Goal: Communication & Community: Answer question/provide support

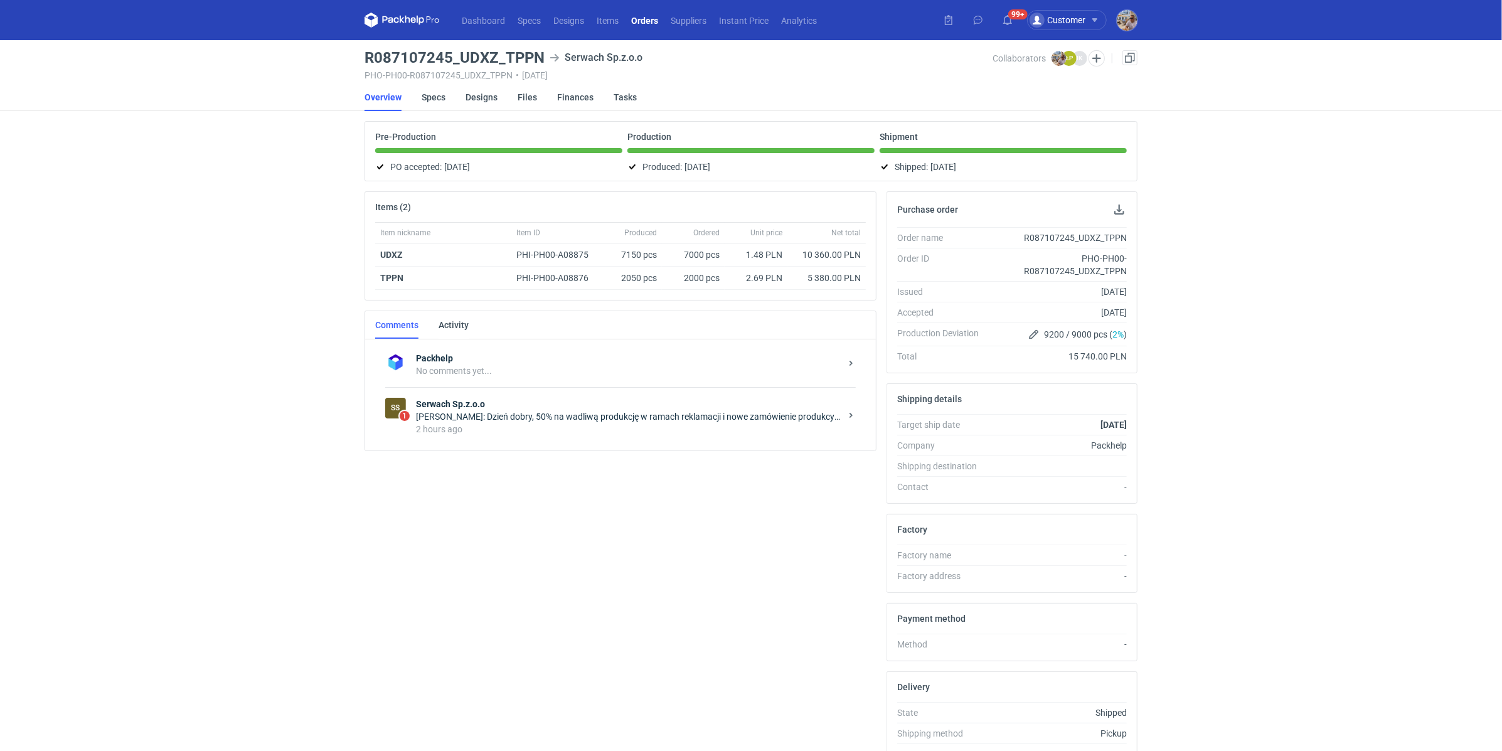
click at [603, 411] on div "[PERSON_NAME]: Dzień dobry, 50% na wadliwą produkcję w ramach reklamacji i nowe…" at bounding box center [628, 416] width 425 height 13
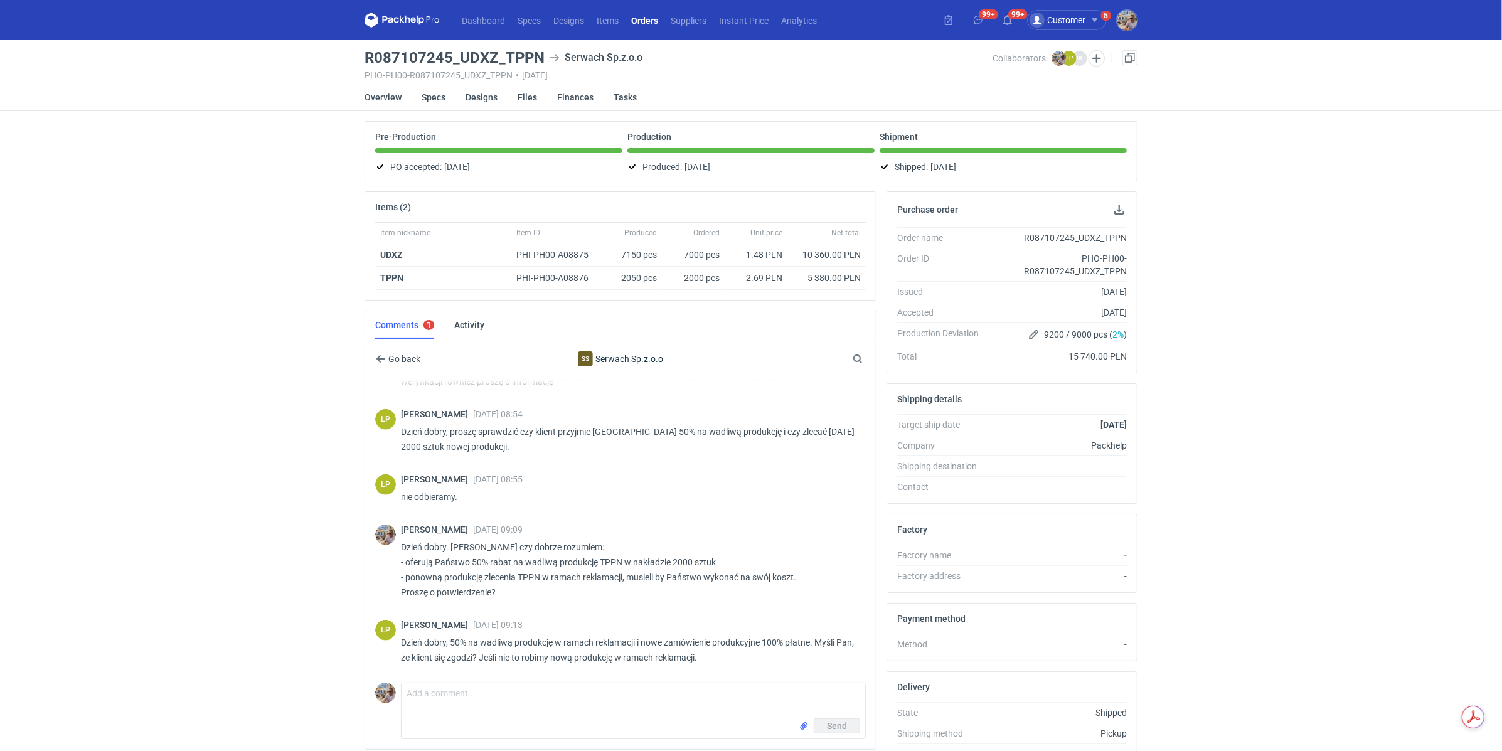
scroll to position [955, 0]
click at [504, 669] on div "ŁP Łukasz Postawa 30 Sep 2025 09:13 Dzień dobry, 50% na wadliwą produkcję w ram…" at bounding box center [620, 645] width 491 height 65
click at [471, 684] on textarea "Comment message" at bounding box center [633, 700] width 464 height 35
drag, startPoint x: 400, startPoint y: 430, endPoint x: 719, endPoint y: 429, distance: 319.3
click at [719, 429] on div "ŁP Łukasz Postawa 30 Sep 2025 08:54 Dzień dobry, proszę sprawdzić czy klient pr…" at bounding box center [620, 434] width 491 height 65
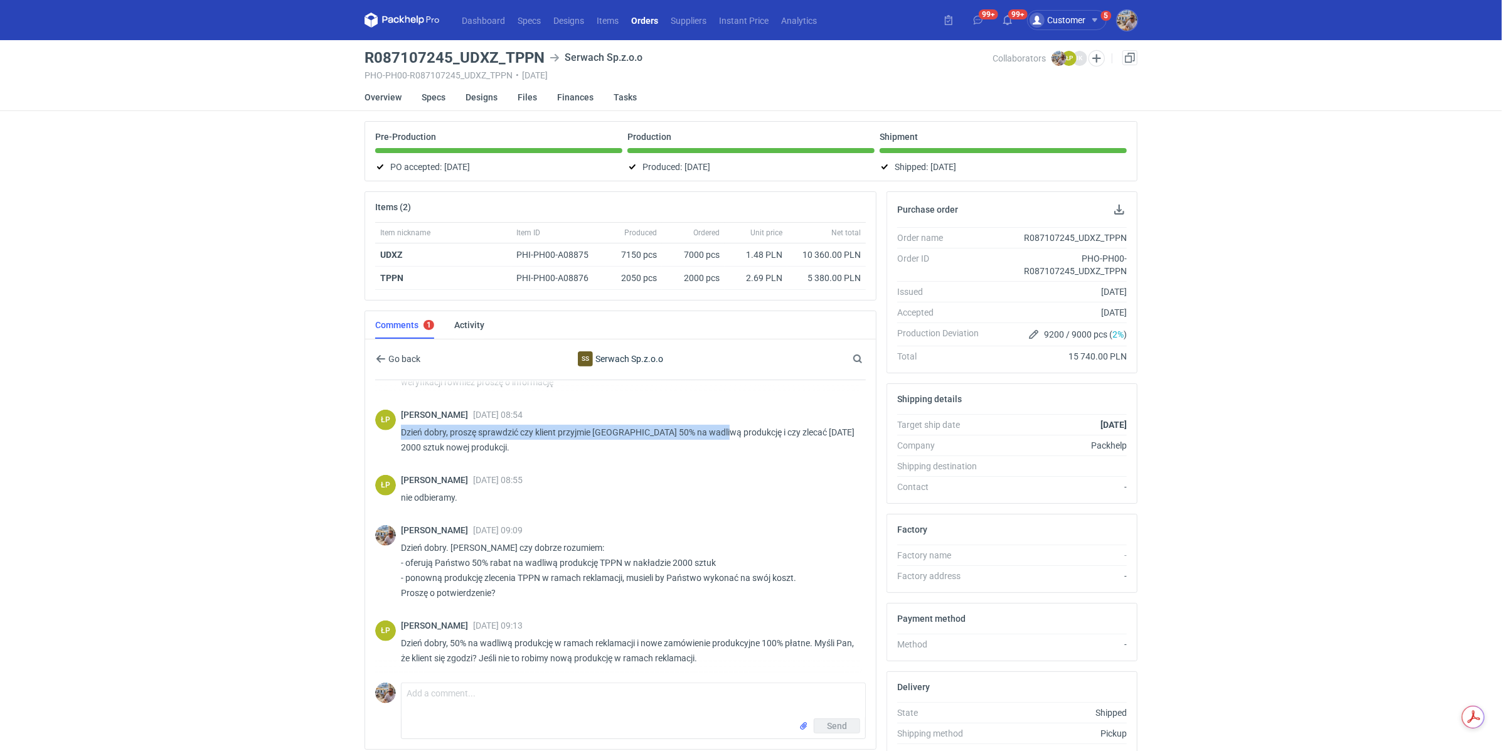
copy p "Dzień dobry, proszę sprawdzić czy klient przyjmie rabat 50% na wadliwą produkcję"
drag, startPoint x: 727, startPoint y: 429, endPoint x: 711, endPoint y: 451, distance: 27.0
click at [711, 451] on div "Łukasz Postawa 30 Sep 2025 08:54 Dzień dobry, proszę sprawdzić czy klient przyj…" at bounding box center [628, 435] width 455 height 50
copy p "czy zlecać dzisiaj 2000 sztuk nowej produkcji."
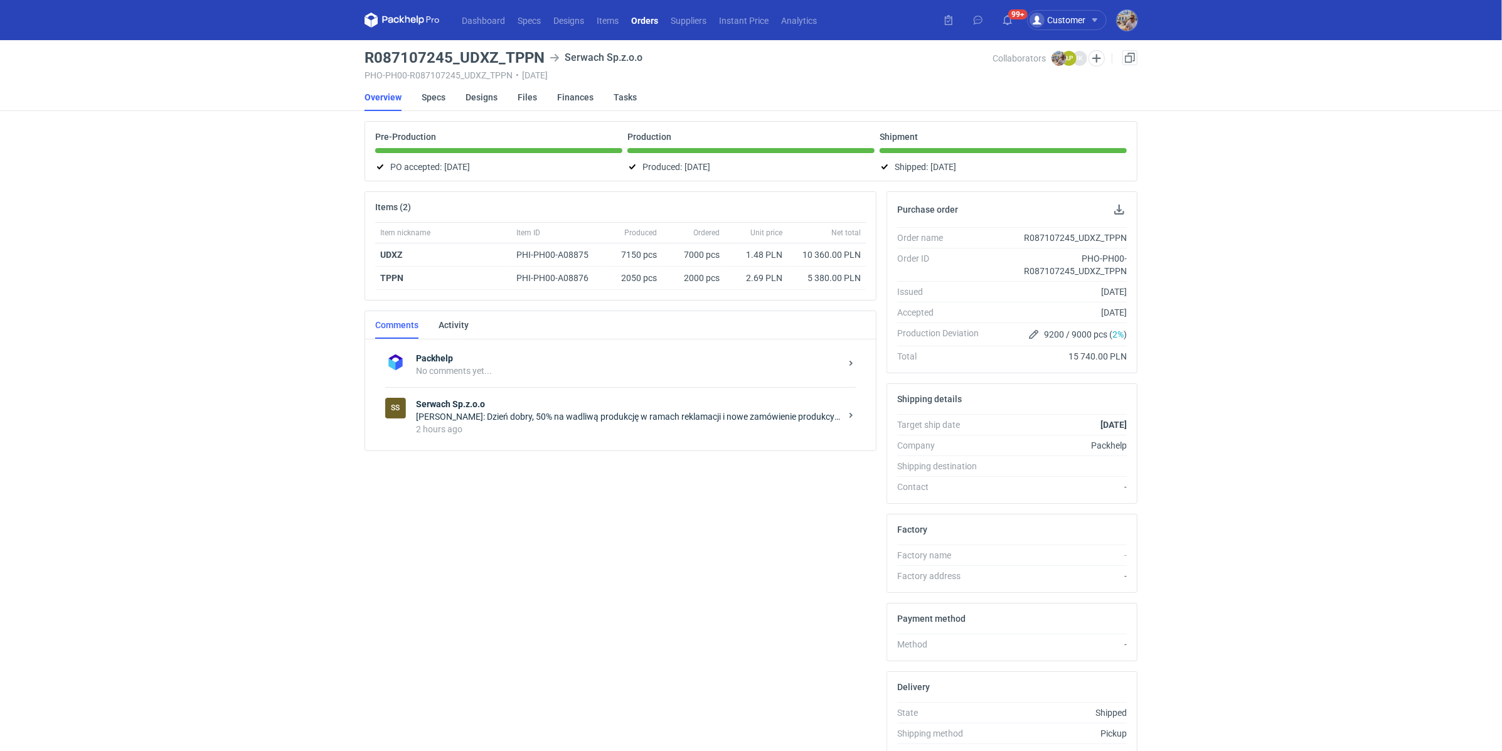
click at [507, 443] on div "Packhelp No comments yet... SS Serwach Sp.z.o.o Łukasz Postawa: Dzień dobry, 50…" at bounding box center [620, 394] width 511 height 111
click at [514, 416] on div "Łukasz Postawa: Dzień dobry, 50% na wadliwą produkcję w ramach reklamacji i now…" at bounding box center [628, 416] width 425 height 13
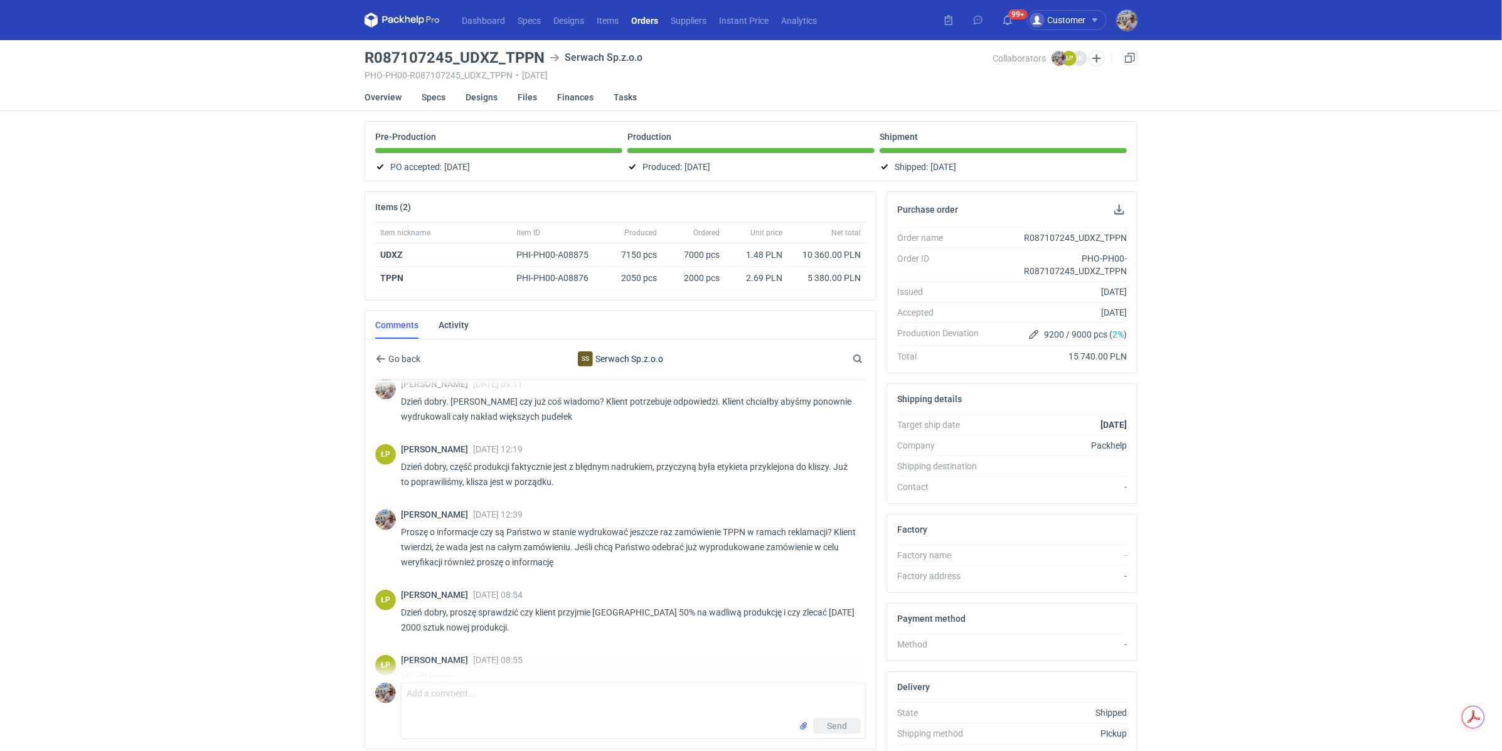
scroll to position [775, 0]
drag, startPoint x: 450, startPoint y: 463, endPoint x: 562, endPoint y: 474, distance: 112.8
click at [562, 474] on p "Dzień dobry, część produkcji faktycznie jest z błędnym nadrukiem, przyczyną był…" at bounding box center [628, 474] width 455 height 30
copy p "część produkcji faktycznie jest z błędnym nadrukiem, przyczyną była etykieta pr…"
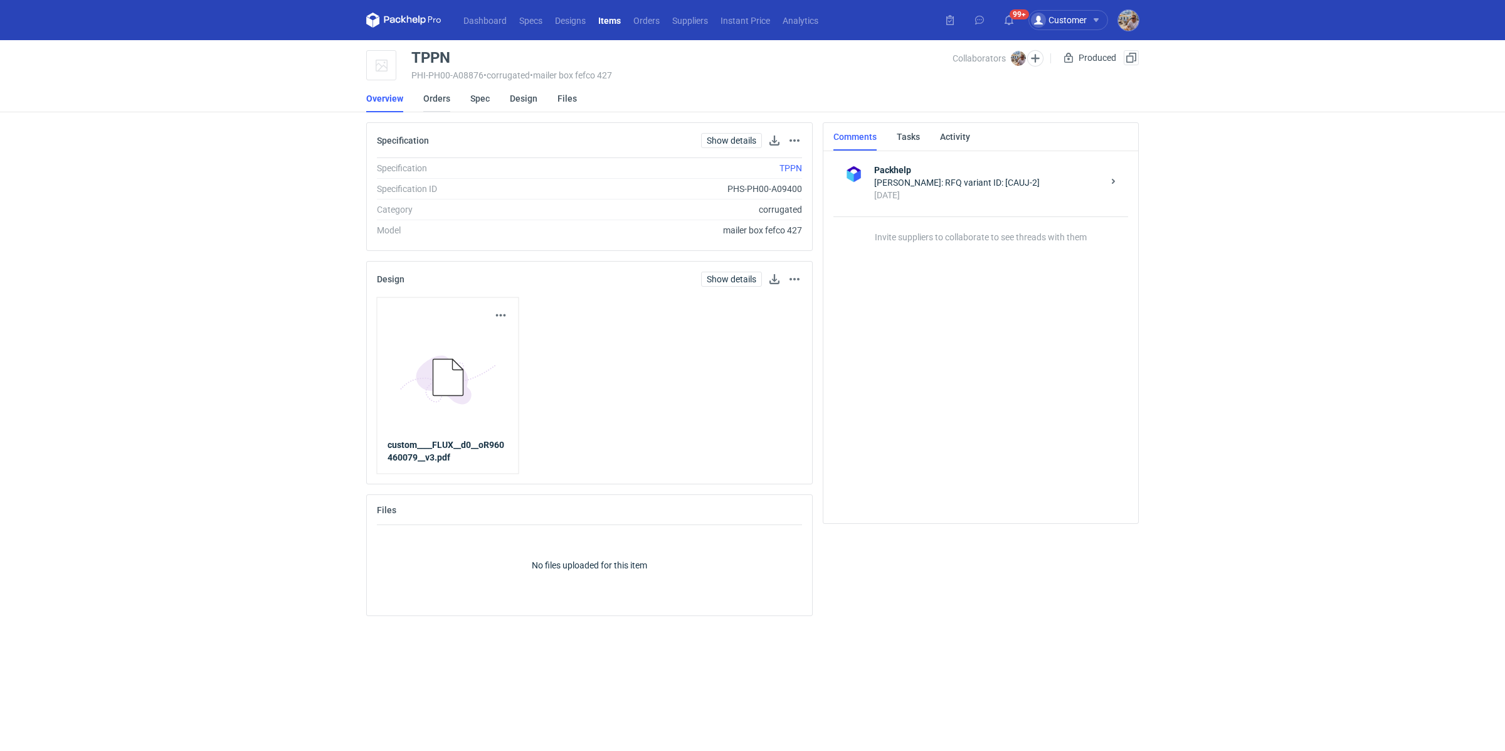
click at [438, 102] on link "Orders" at bounding box center [436, 99] width 27 height 28
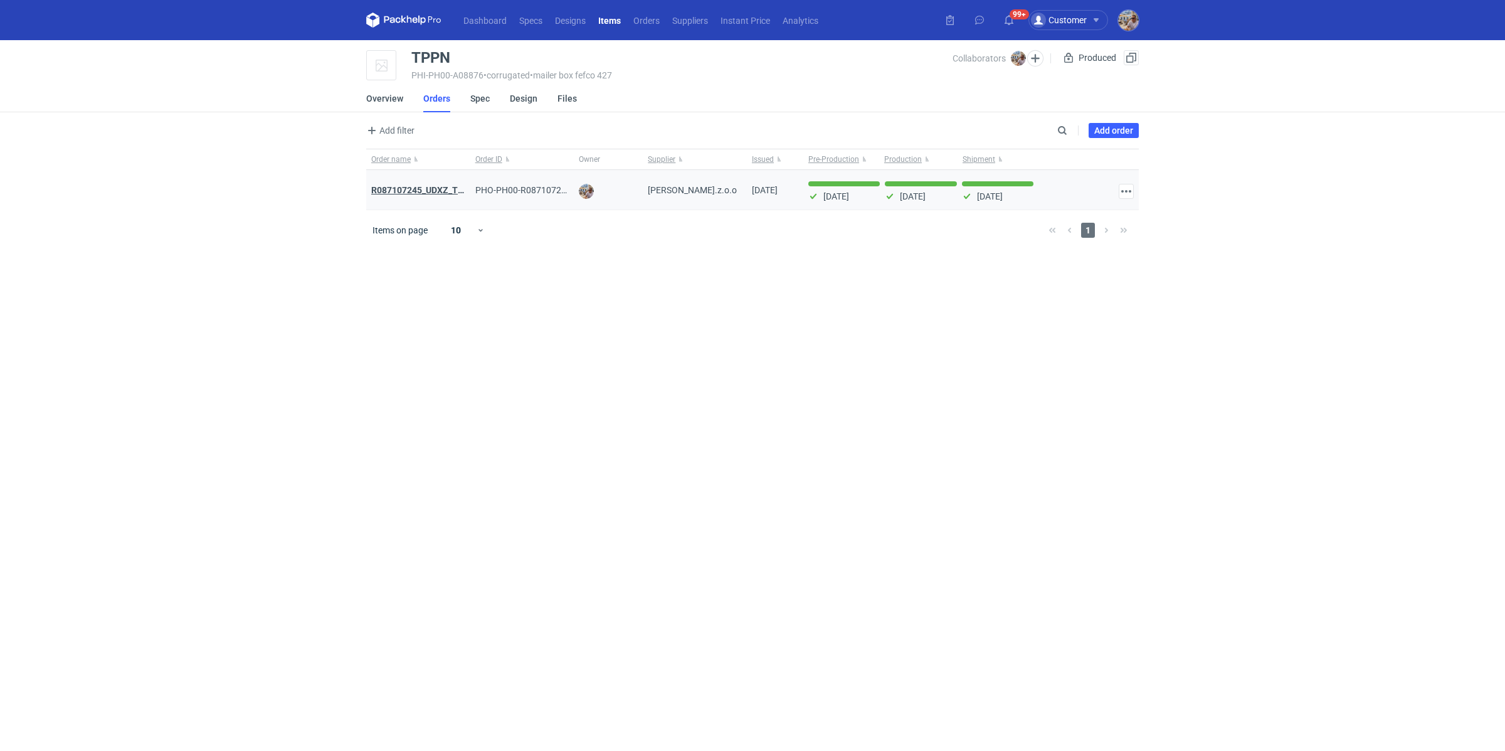
click at [410, 189] on strong "R087107245_UDXZ_TPPN" at bounding box center [423, 190] width 104 height 10
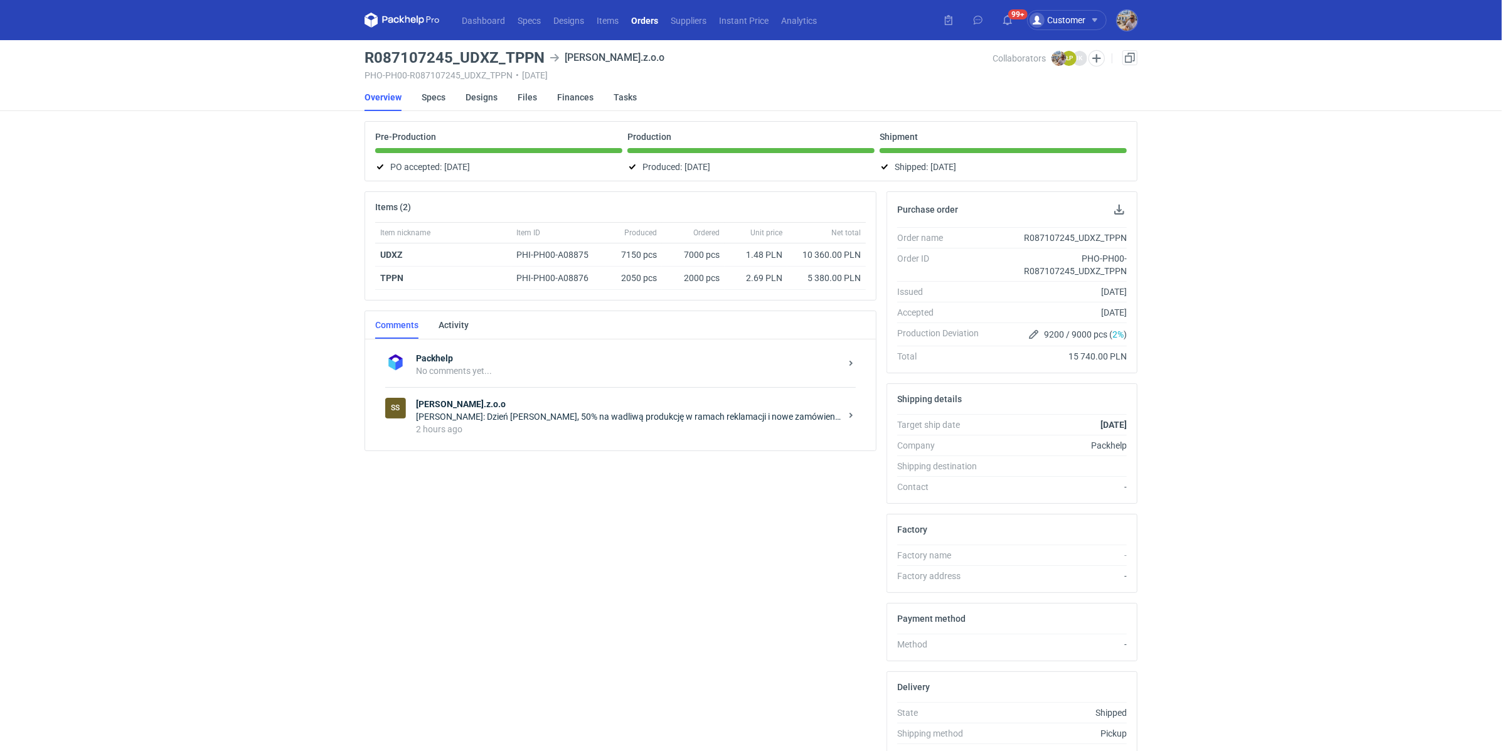
click at [623, 416] on div "Łukasz Postawa: Dzień dobry, 50% na wadliwą produkcję w ramach reklamacji i now…" at bounding box center [628, 416] width 425 height 13
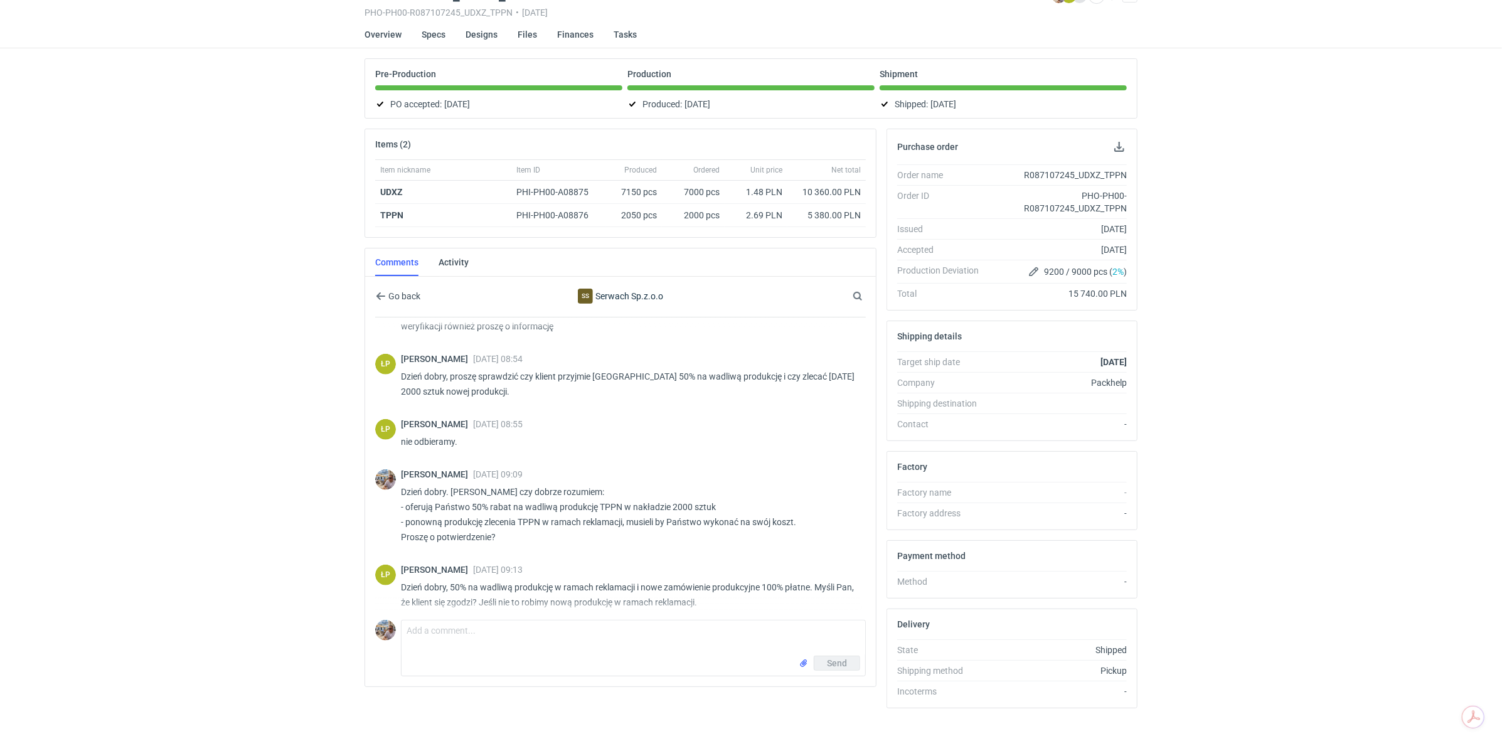
scroll to position [955, 0]
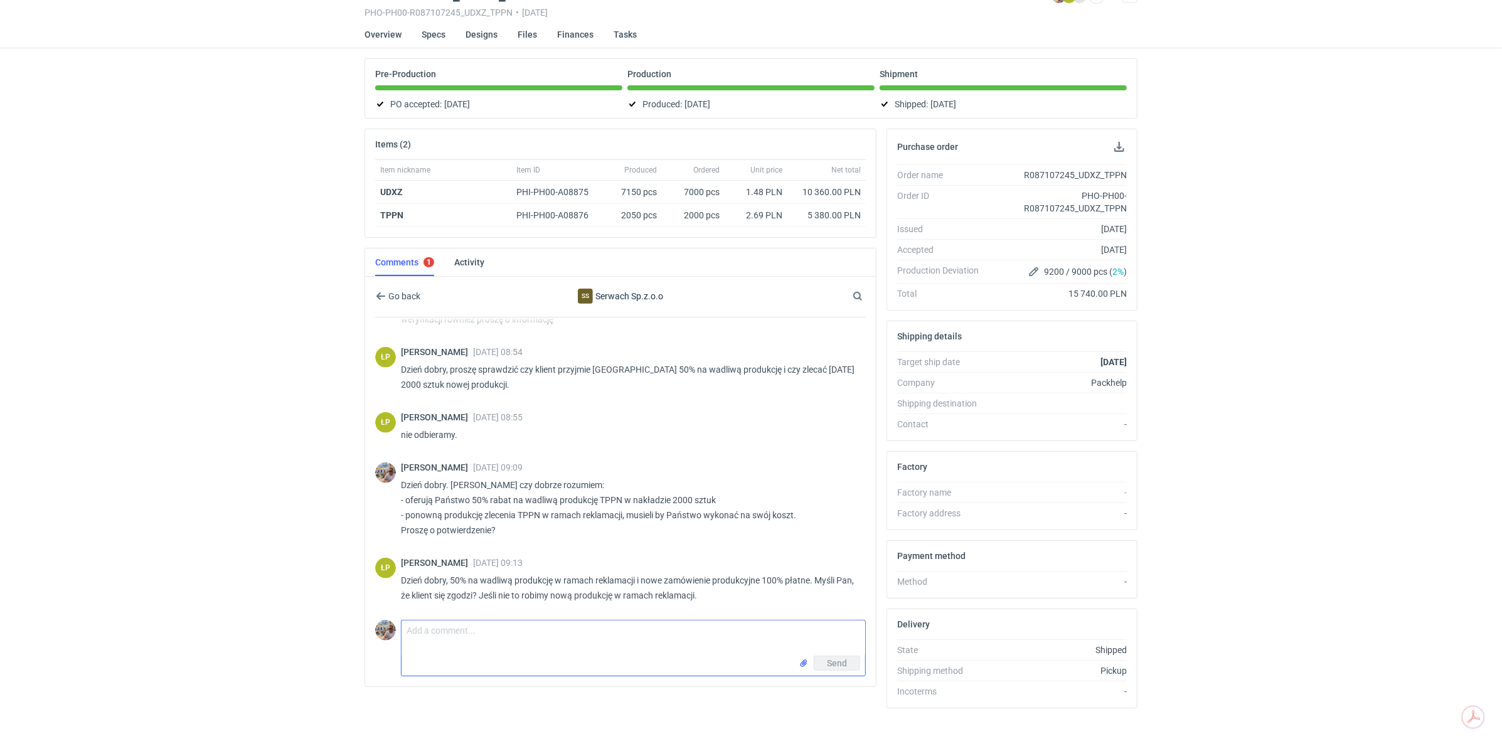
click at [436, 628] on textarea "Comment message" at bounding box center [633, 637] width 464 height 35
type textarea "Panie Łukaszu postaramy się przeforsować opcję 50% rabatu. Ile ewentualnie czas…"
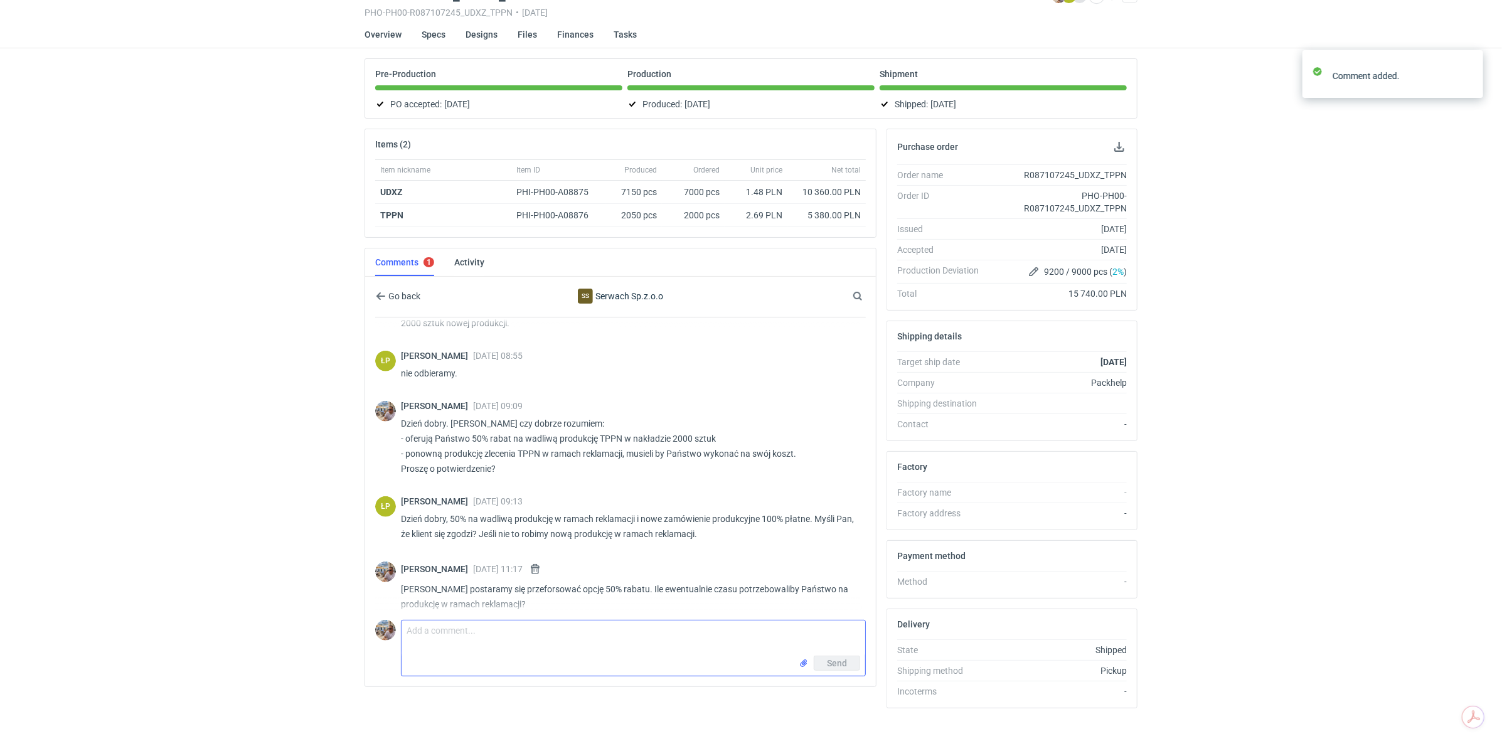
scroll to position [1025, 0]
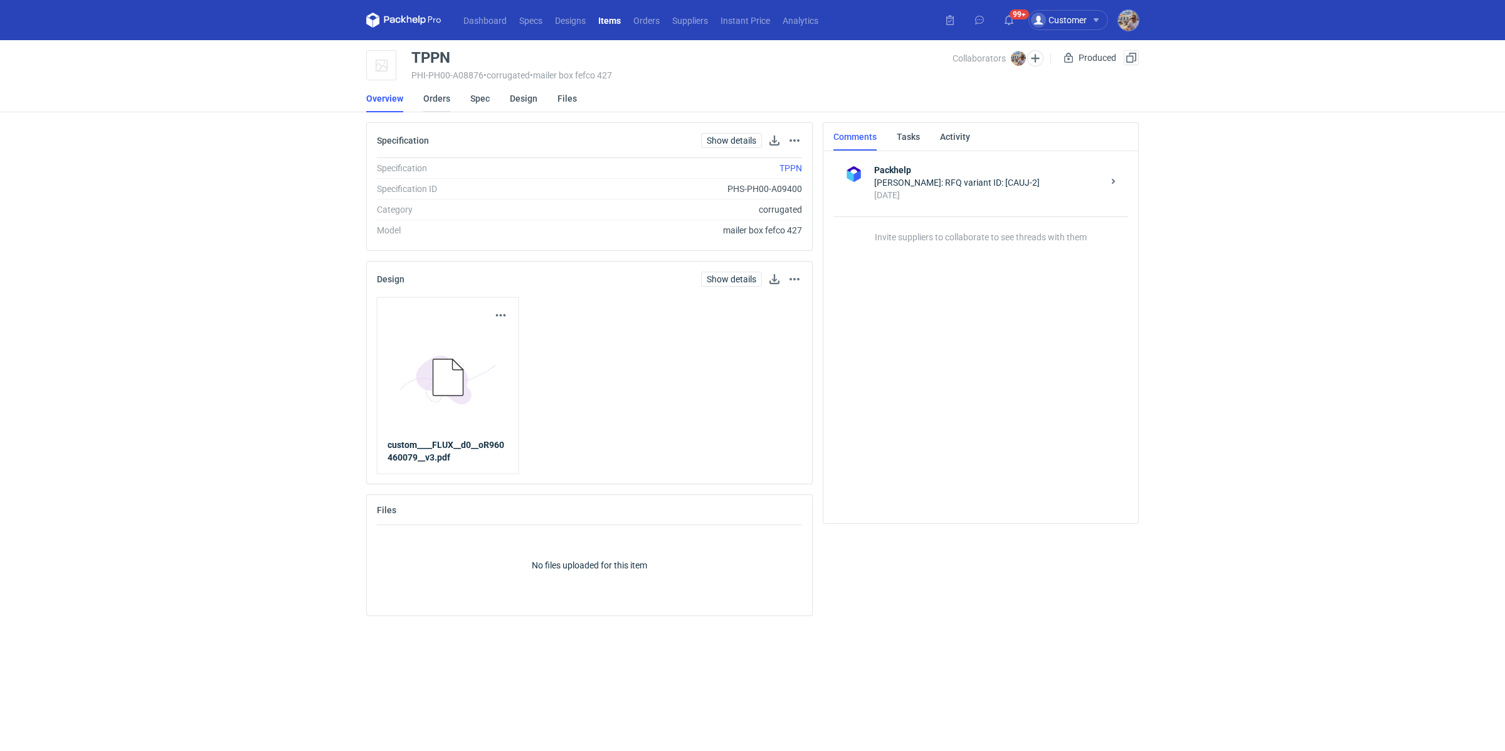
click at [437, 101] on link "Orders" at bounding box center [436, 99] width 27 height 28
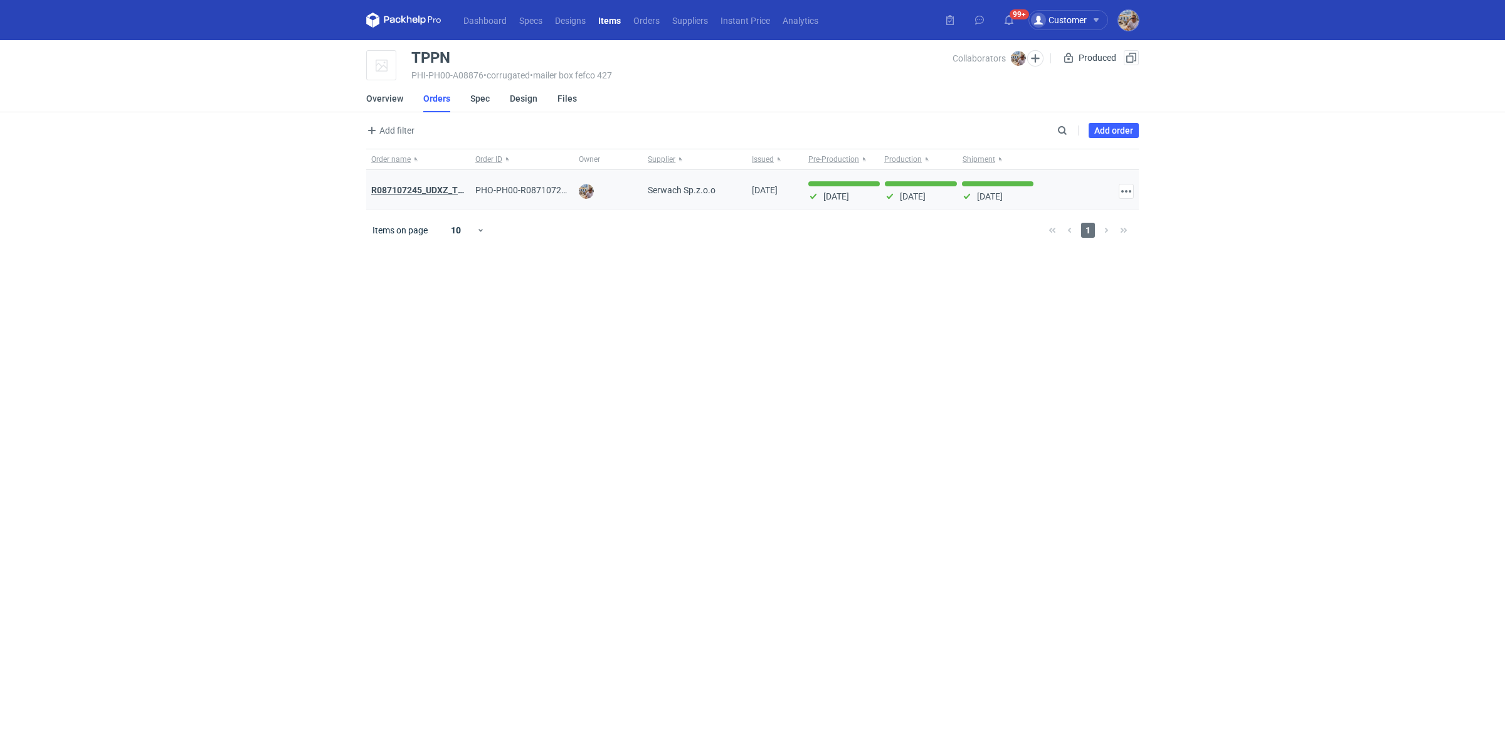
click at [432, 189] on strong "R087107245_UDXZ_TPPN" at bounding box center [423, 190] width 104 height 10
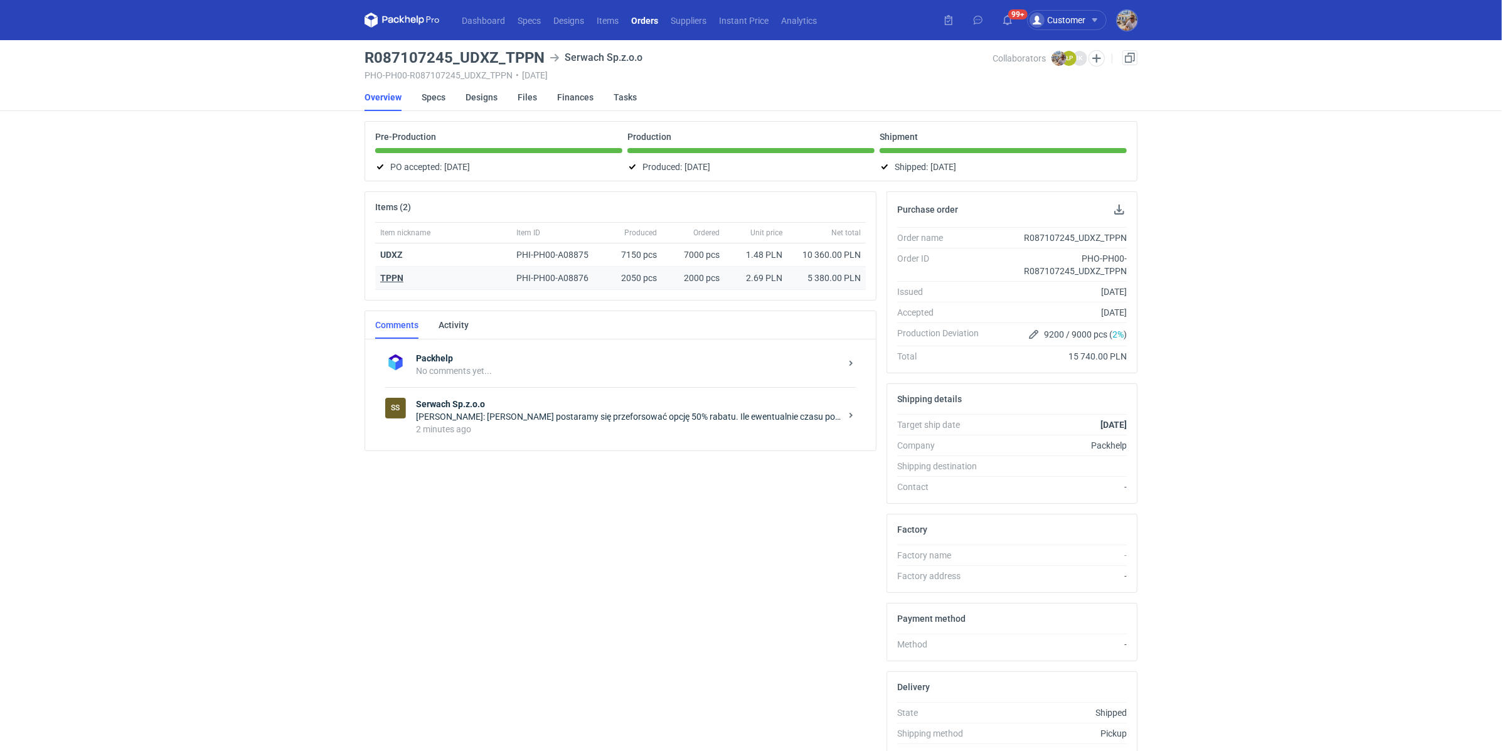
click at [388, 277] on strong "TPPN" at bounding box center [391, 278] width 23 height 10
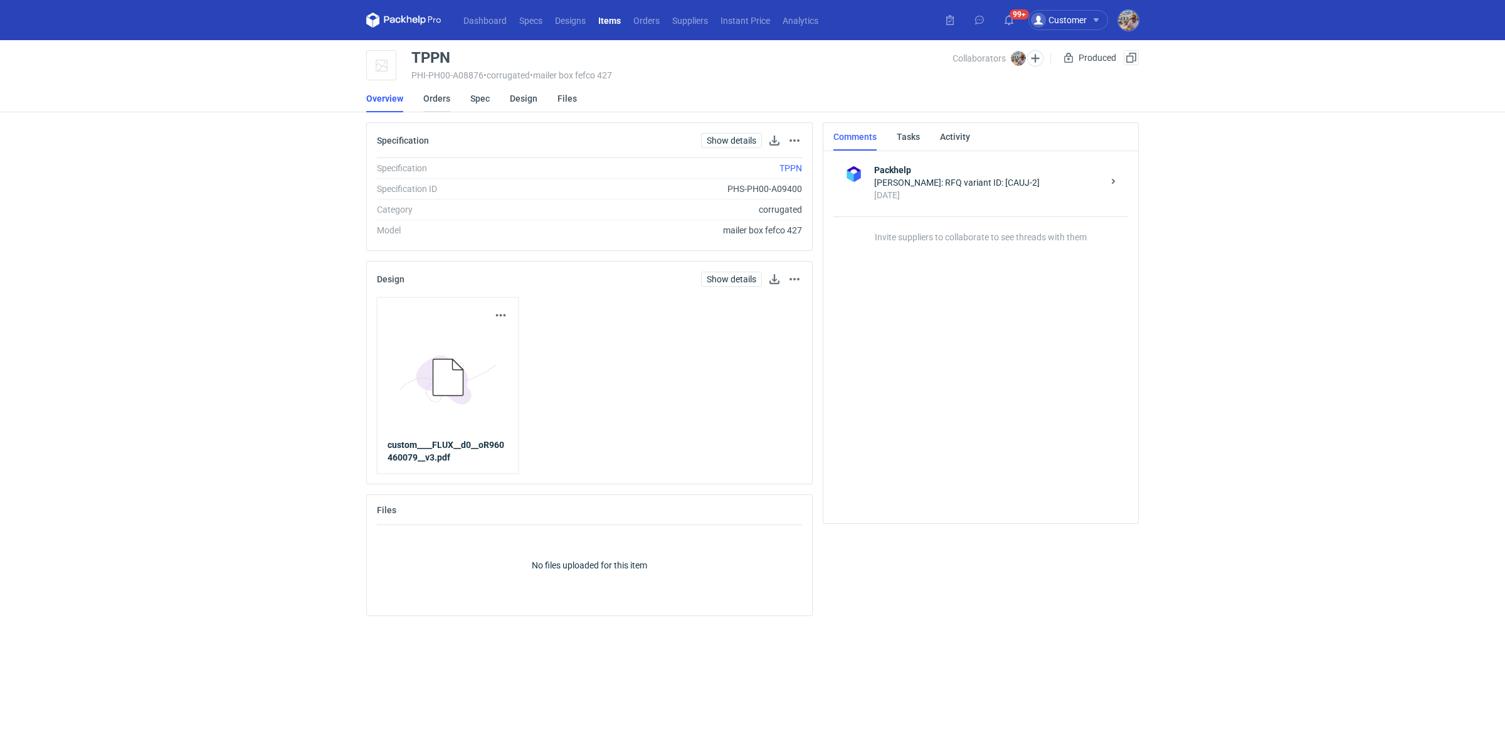
click at [431, 97] on link "Orders" at bounding box center [436, 99] width 27 height 28
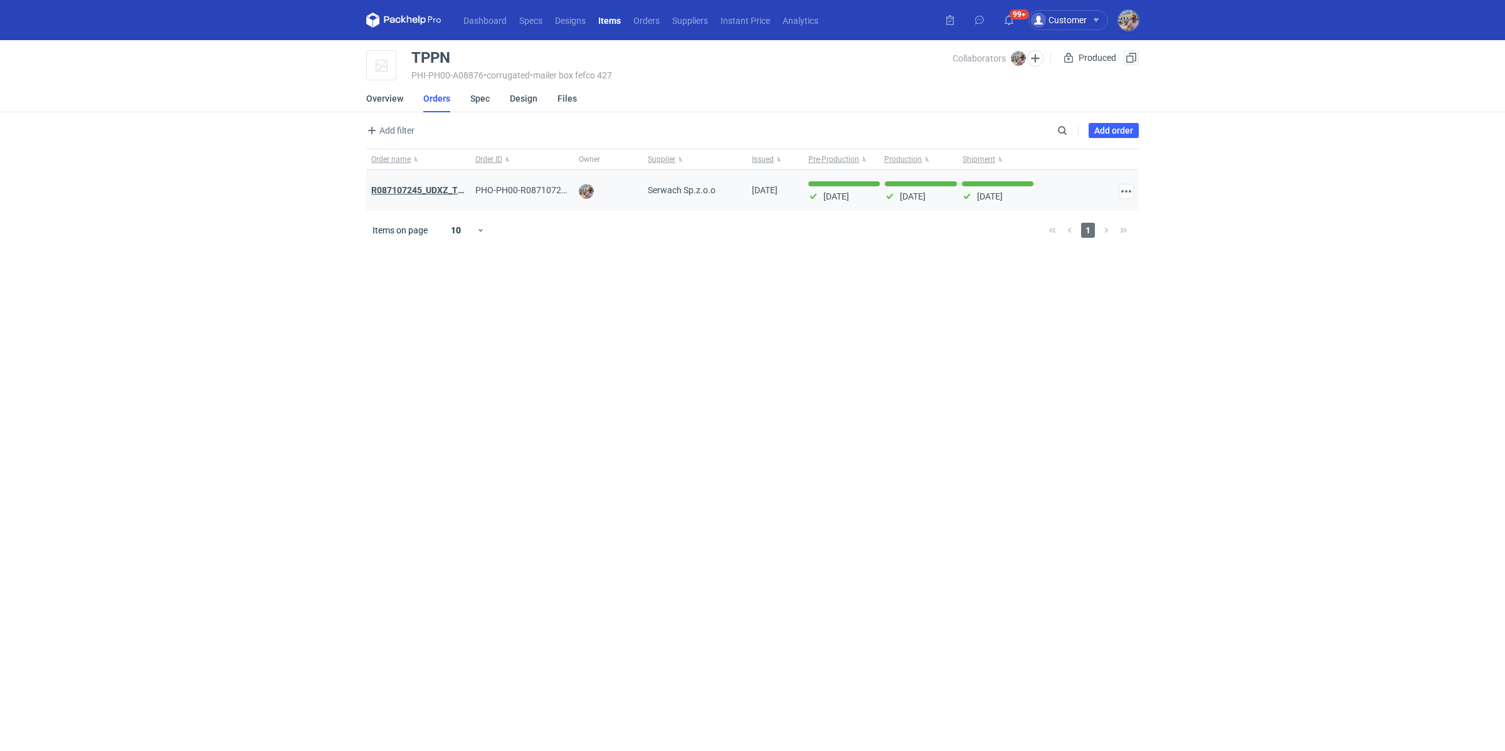
click at [429, 194] on strong "R087107245_UDXZ_TPPN" at bounding box center [423, 190] width 104 height 10
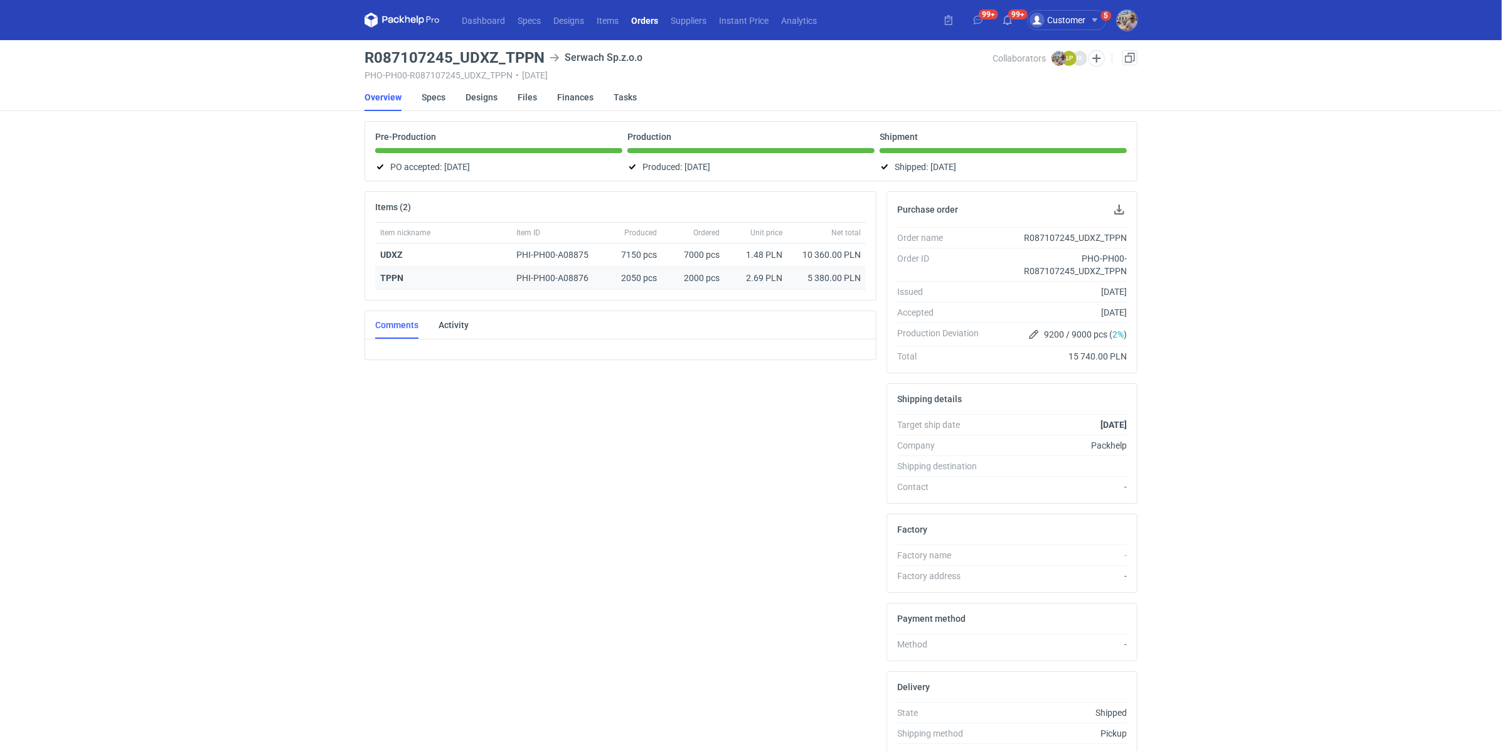
click at [410, 273] on div "TPPN" at bounding box center [443, 278] width 126 height 13
drag, startPoint x: 410, startPoint y: 274, endPoint x: 381, endPoint y: 276, distance: 28.9
click at [381, 276] on div "TPPN" at bounding box center [443, 278] width 126 height 13
copy strong "TPPN"
drag, startPoint x: 805, startPoint y: 273, endPoint x: 829, endPoint y: 277, distance: 24.8
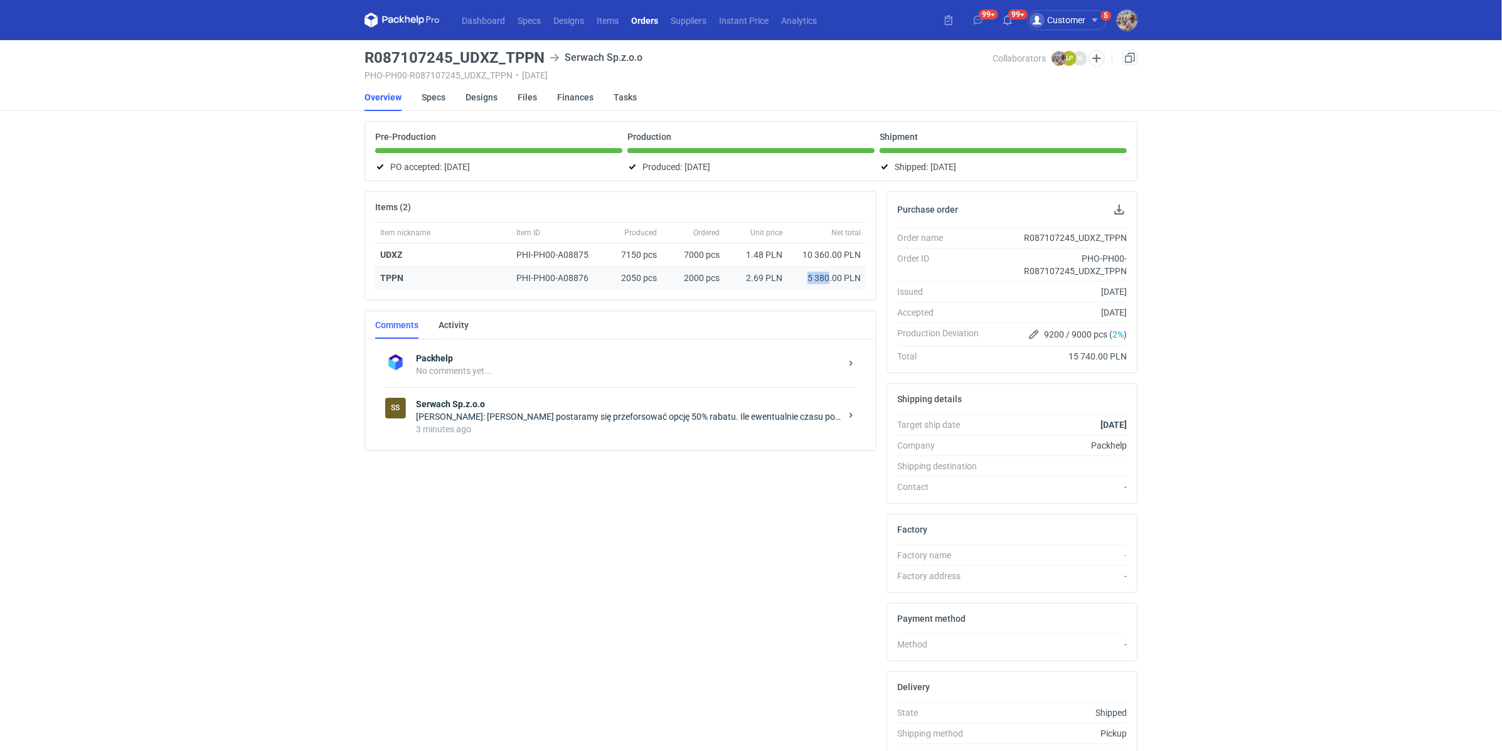
click at [829, 277] on div "5 380.00 PLN" at bounding box center [826, 278] width 68 height 13
copy div "5 380"
click at [577, 433] on div "SS Serwach Sp.z.o.o Michał Palasek: Panie Łukaszu postaramy się przeforsować op…" at bounding box center [620, 416] width 470 height 58
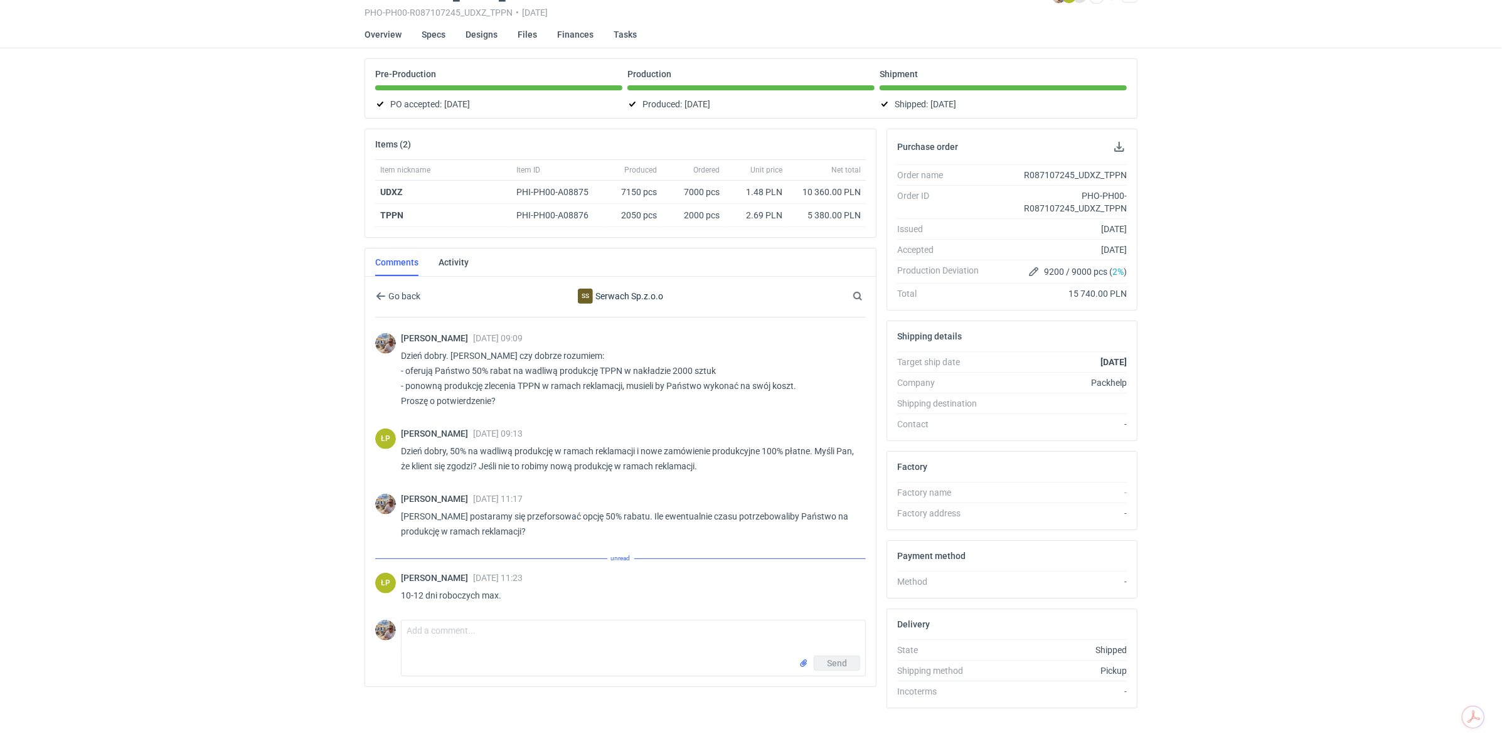
scroll to position [970, 0]
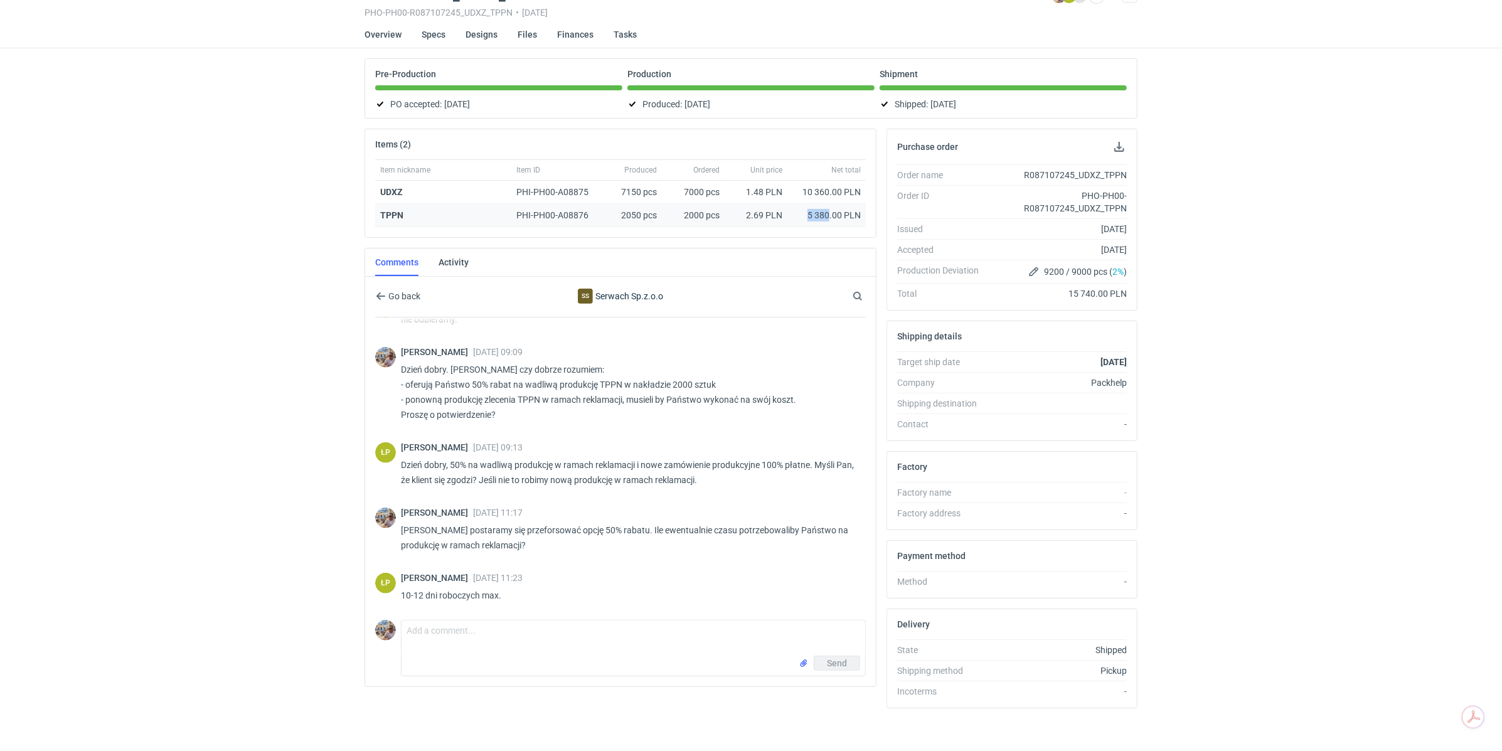
drag, startPoint x: 807, startPoint y: 213, endPoint x: 830, endPoint y: 214, distance: 23.2
click at [830, 214] on div "5 380.00 PLN" at bounding box center [826, 215] width 68 height 13
copy div "5 380"
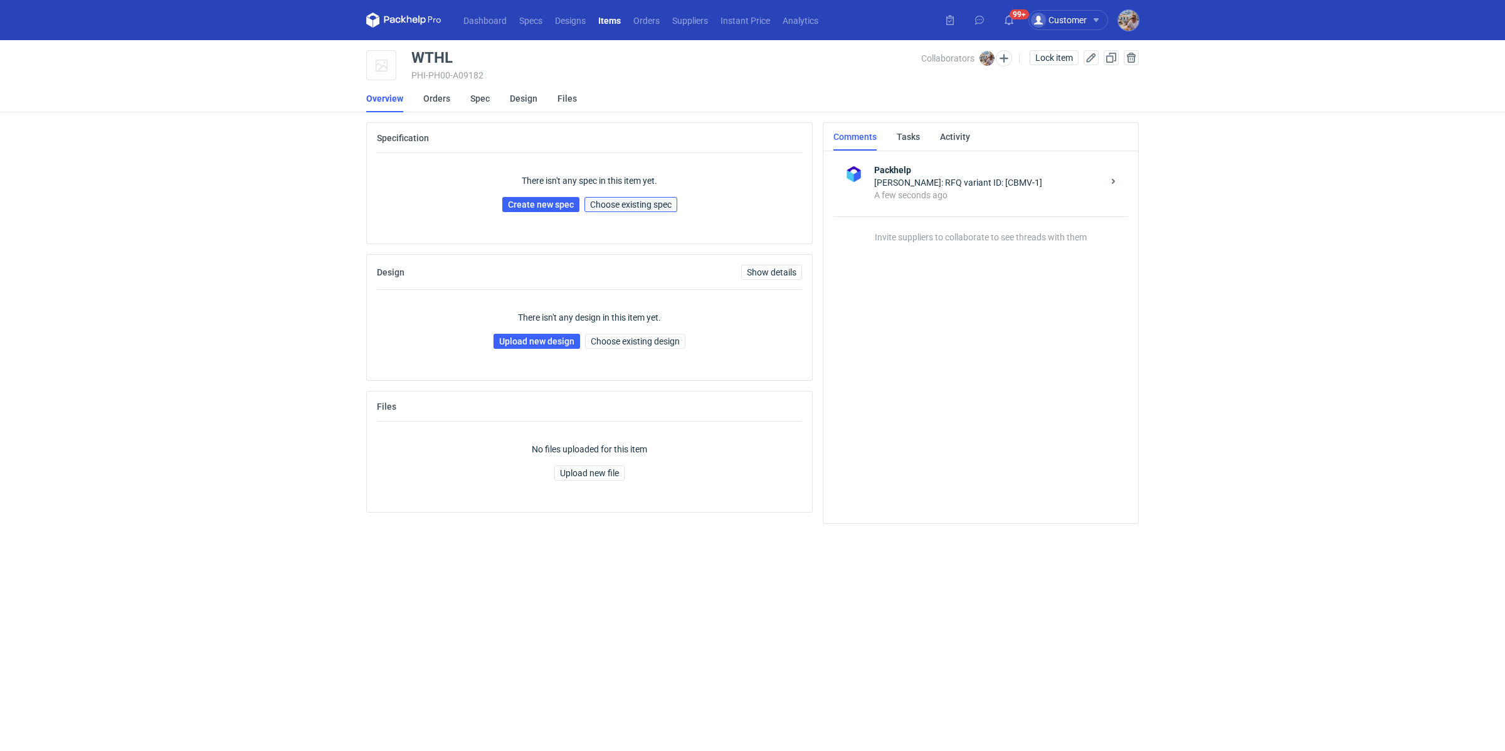
click at [645, 209] on span "Choose existing spec" at bounding box center [631, 204] width 82 height 9
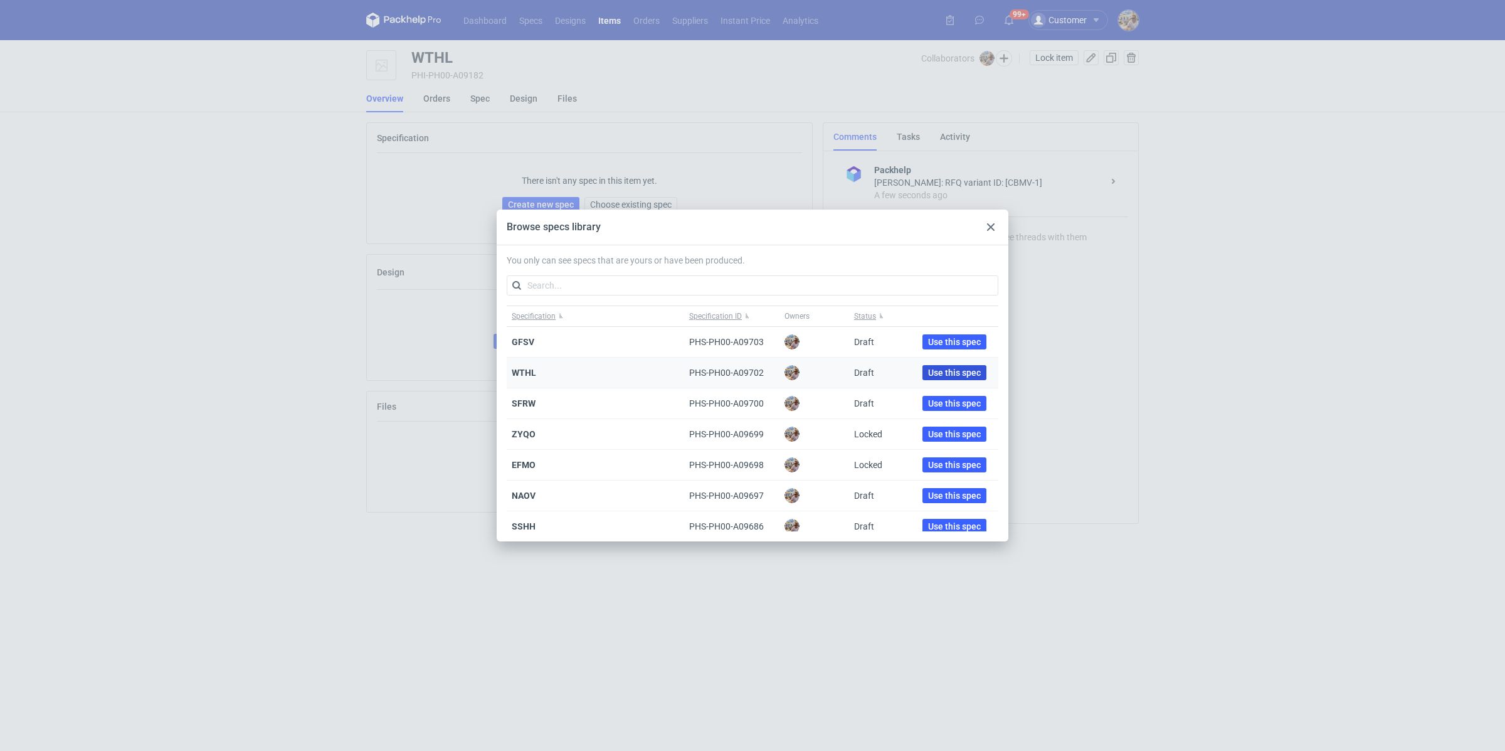
click at [950, 375] on span "Use this spec" at bounding box center [954, 372] width 53 height 9
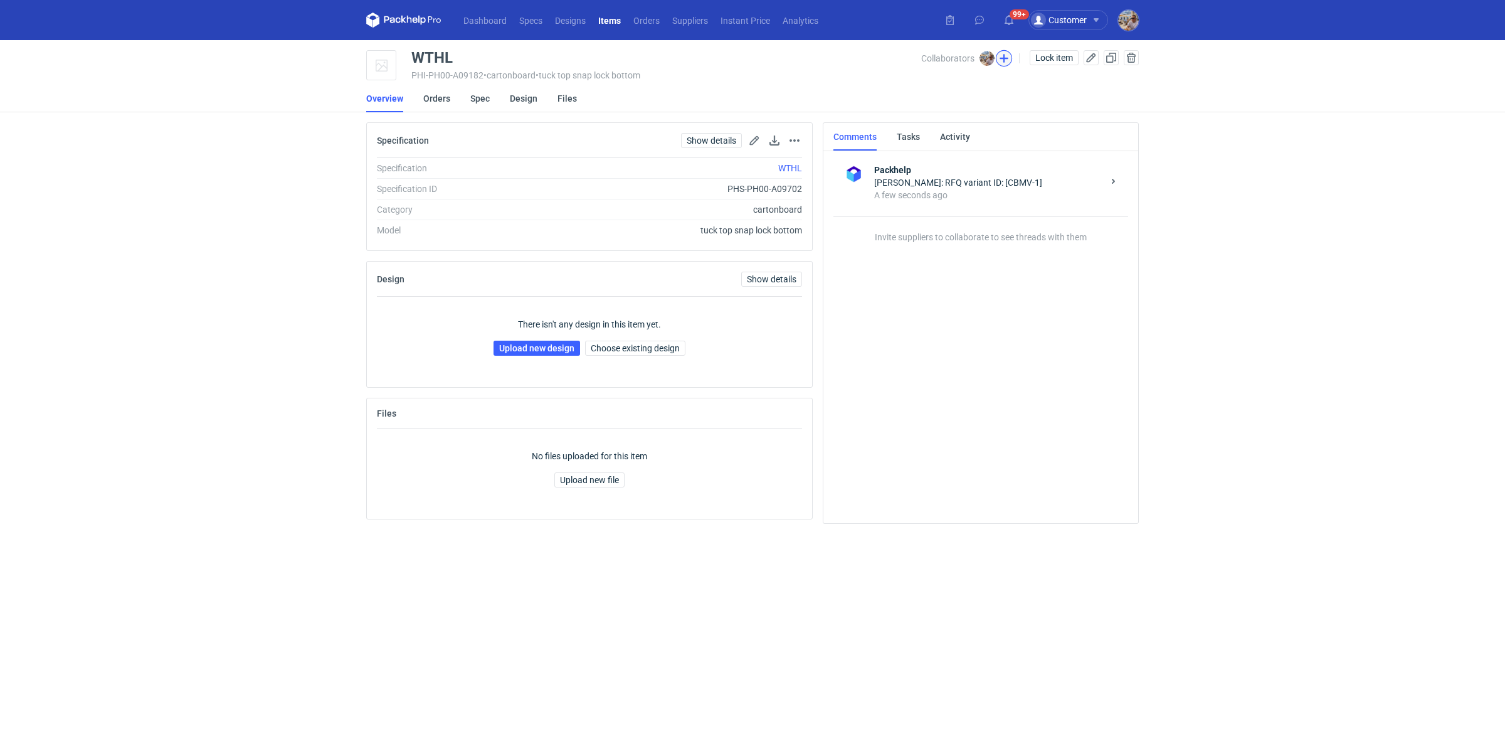
click at [1006, 62] on button "button" at bounding box center [1004, 58] width 16 height 16
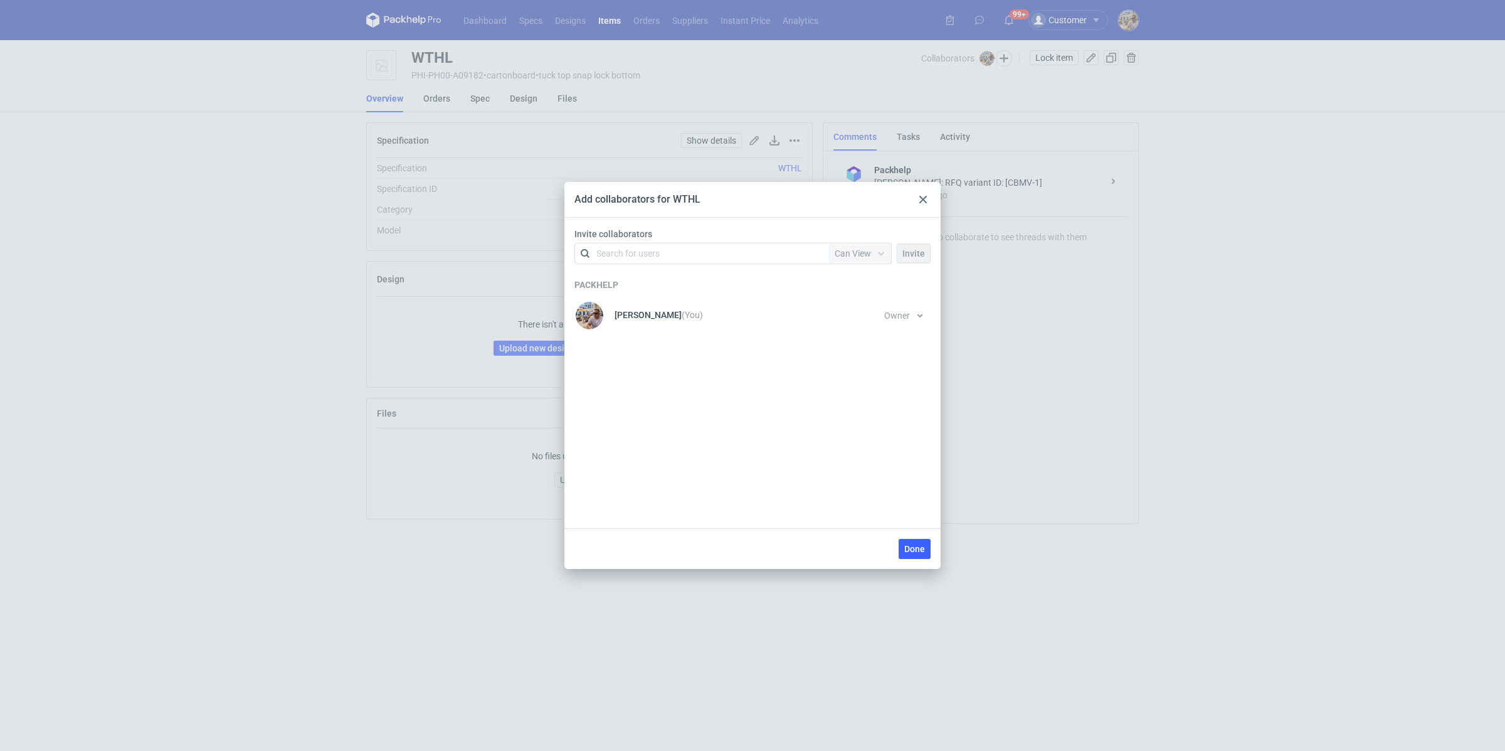
click at [649, 248] on div "Search for users" at bounding box center [628, 253] width 63 height 13
type input "[PERSON_NAME]"
click at [671, 276] on div "ŁK [PERSON_NAME] • Petitgraf Sp. z o.o" at bounding box center [666, 284] width 162 height 16
click at [871, 248] on span "Can View" at bounding box center [853, 253] width 36 height 10
click at [852, 305] on span "Can Edit" at bounding box center [857, 302] width 33 height 13
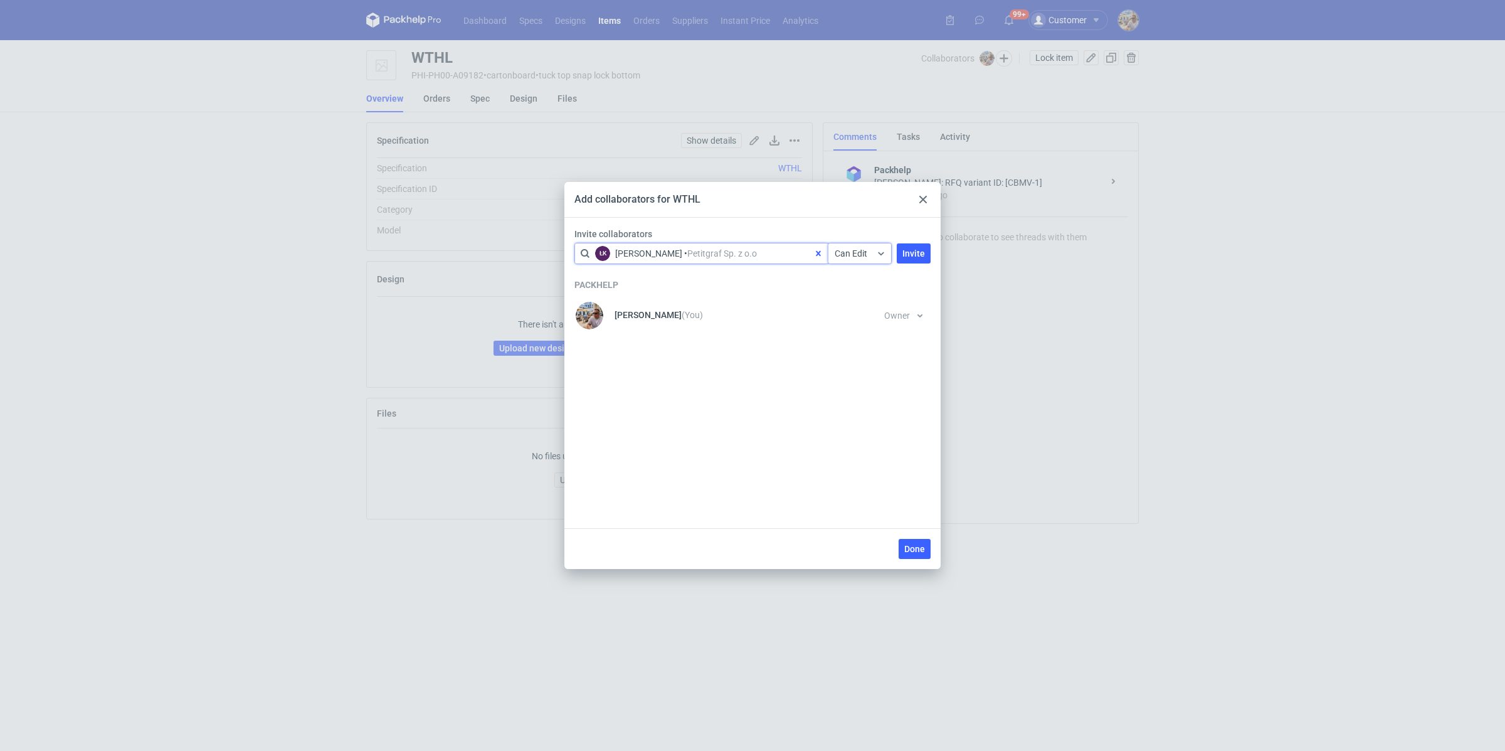
click at [935, 259] on div "Invite collaborators option <div title="[PERSON_NAME] • Petitgraf Sp. z o.o ([P…" at bounding box center [753, 248] width 366 height 41
click at [917, 250] on span "Invite" at bounding box center [914, 253] width 23 height 9
click at [921, 549] on span "Done" at bounding box center [914, 548] width 21 height 9
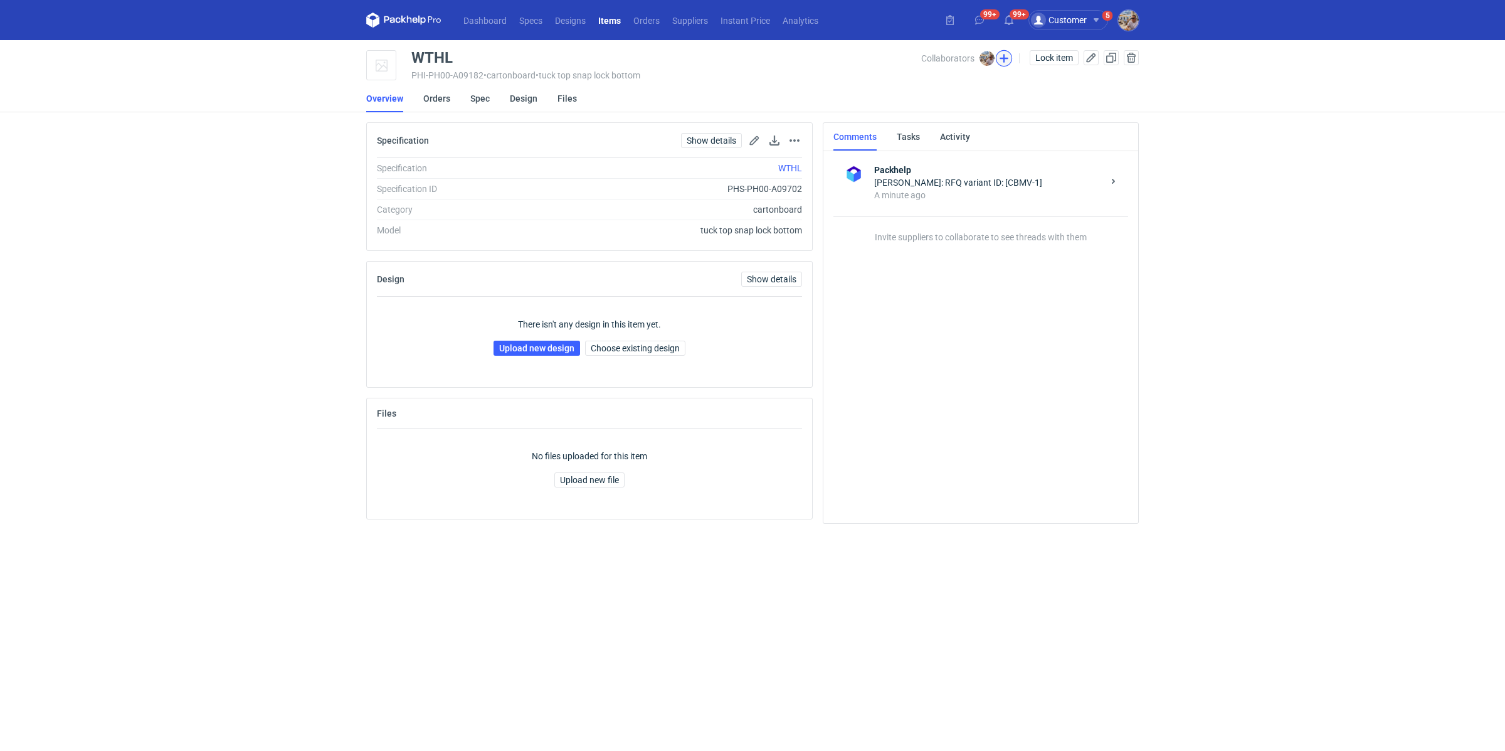
click at [997, 53] on button "button" at bounding box center [1004, 58] width 16 height 16
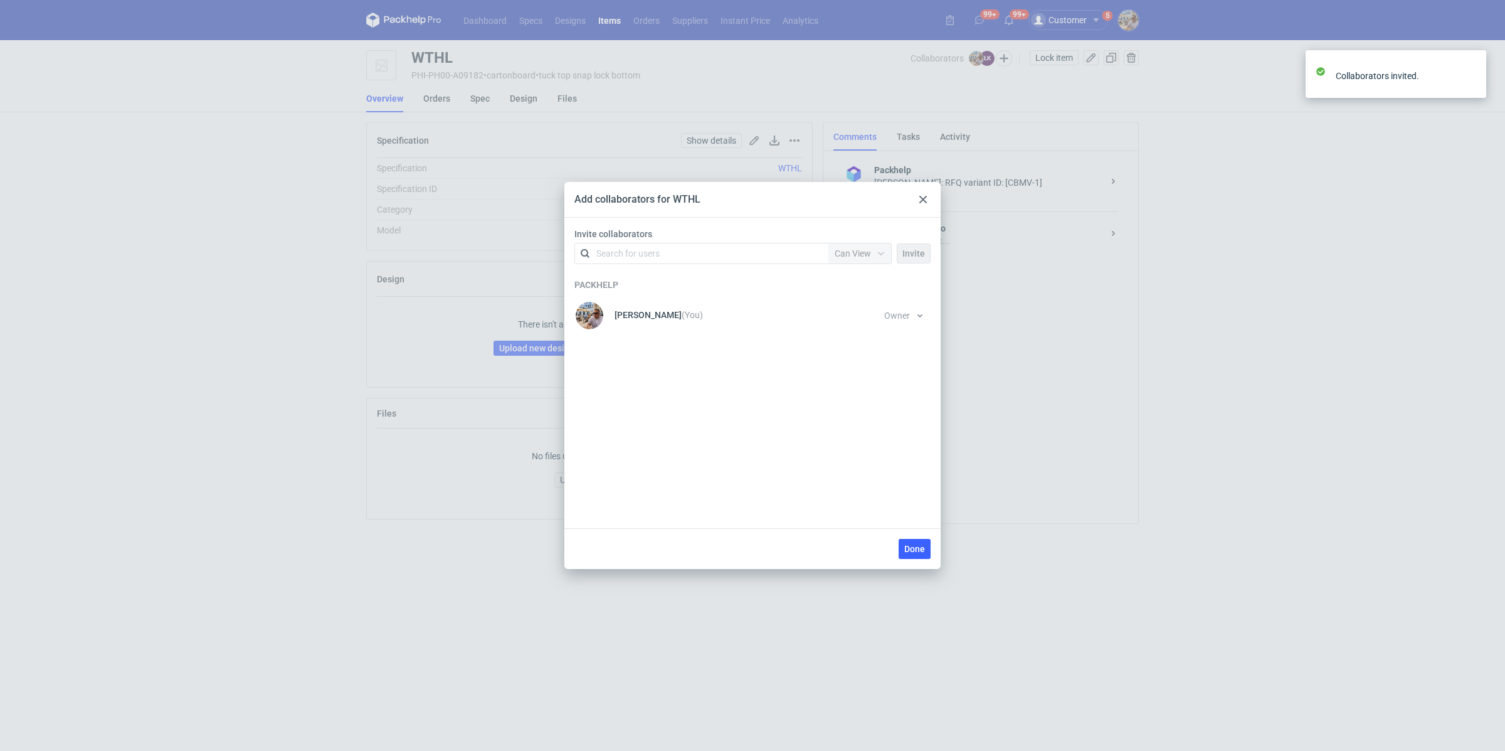
click at [1130, 294] on div "Add collaborators for WTHL Invite collaborators Search for users Permission Can…" at bounding box center [752, 375] width 1505 height 751
click at [921, 200] on icon at bounding box center [924, 200] width 8 height 8
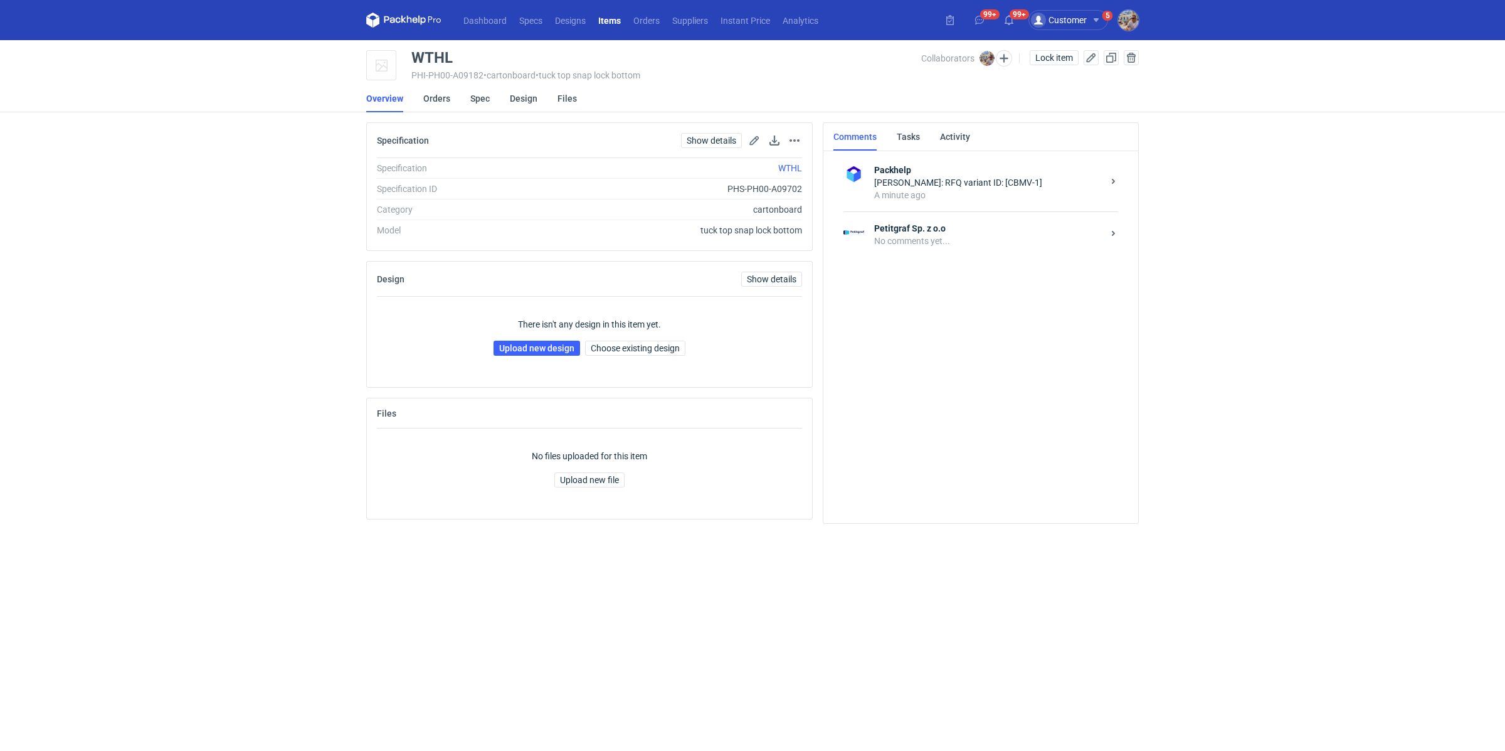
click at [926, 235] on div "No comments yet..." at bounding box center [988, 241] width 229 height 13
click at [915, 481] on textarea "Comment message" at bounding box center [994, 474] width 268 height 35
type textarea "Dzień dobry."
drag, startPoint x: 980, startPoint y: 477, endPoint x: 755, endPoint y: 427, distance: 230.1
click at [754, 426] on div "Specification Show details Go to spec page Remove from item Specification WTHL …" at bounding box center [752, 327] width 783 height 411
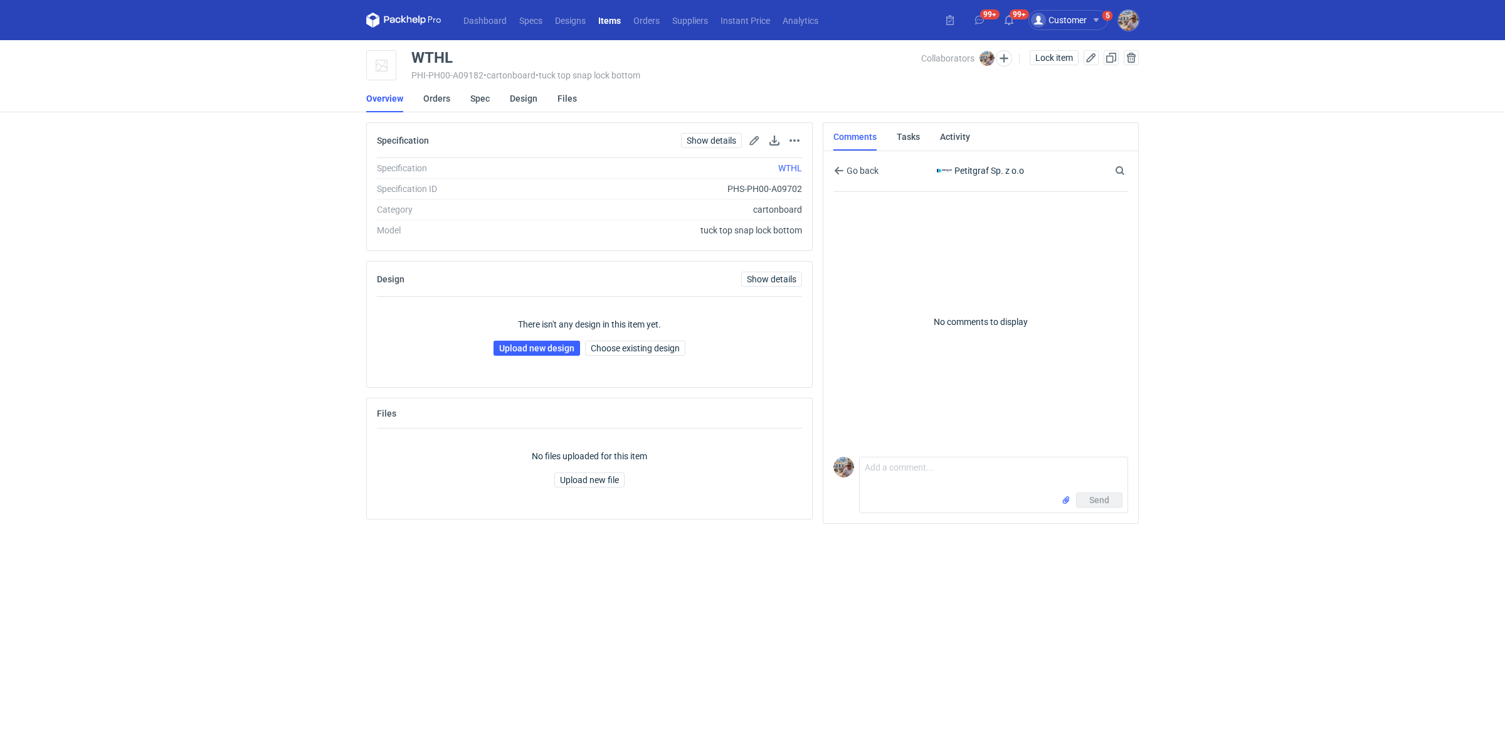
click at [1192, 352] on div "Dashboard Specs Designs Items Orders Suppliers Instant Price Analytics 99+ 99+ …" at bounding box center [752, 375] width 1505 height 751
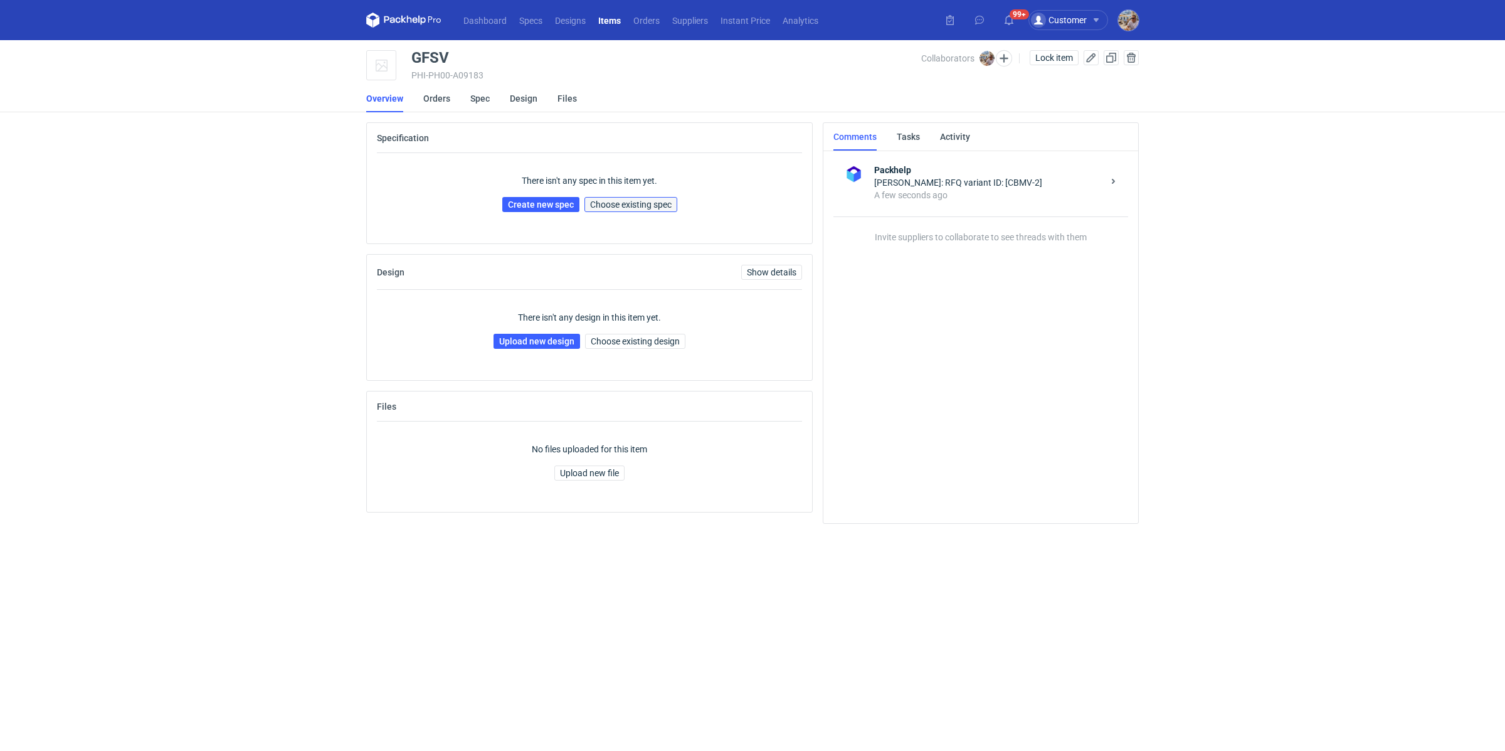
click at [634, 204] on span "Choose existing spec" at bounding box center [631, 204] width 82 height 9
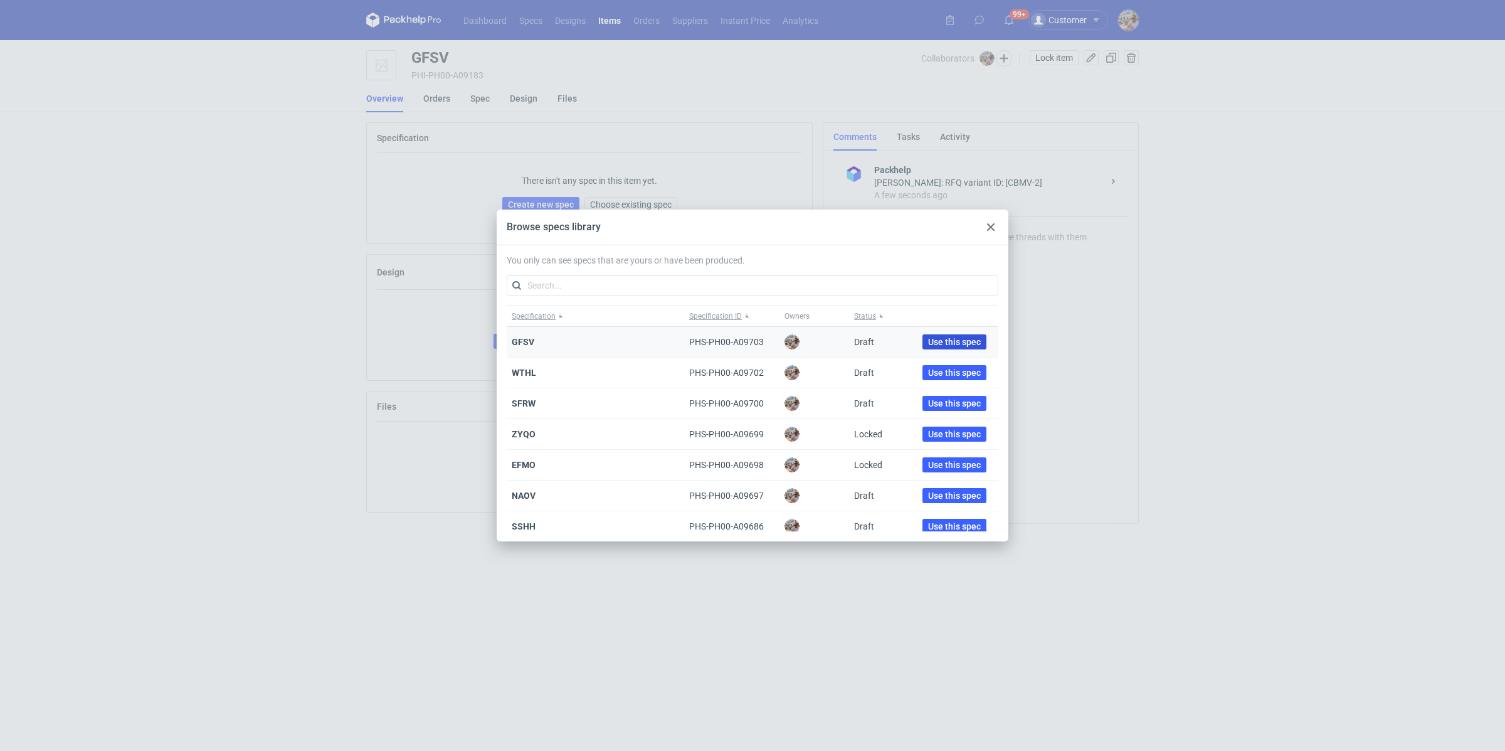
click at [952, 341] on span "Use this spec" at bounding box center [954, 341] width 53 height 9
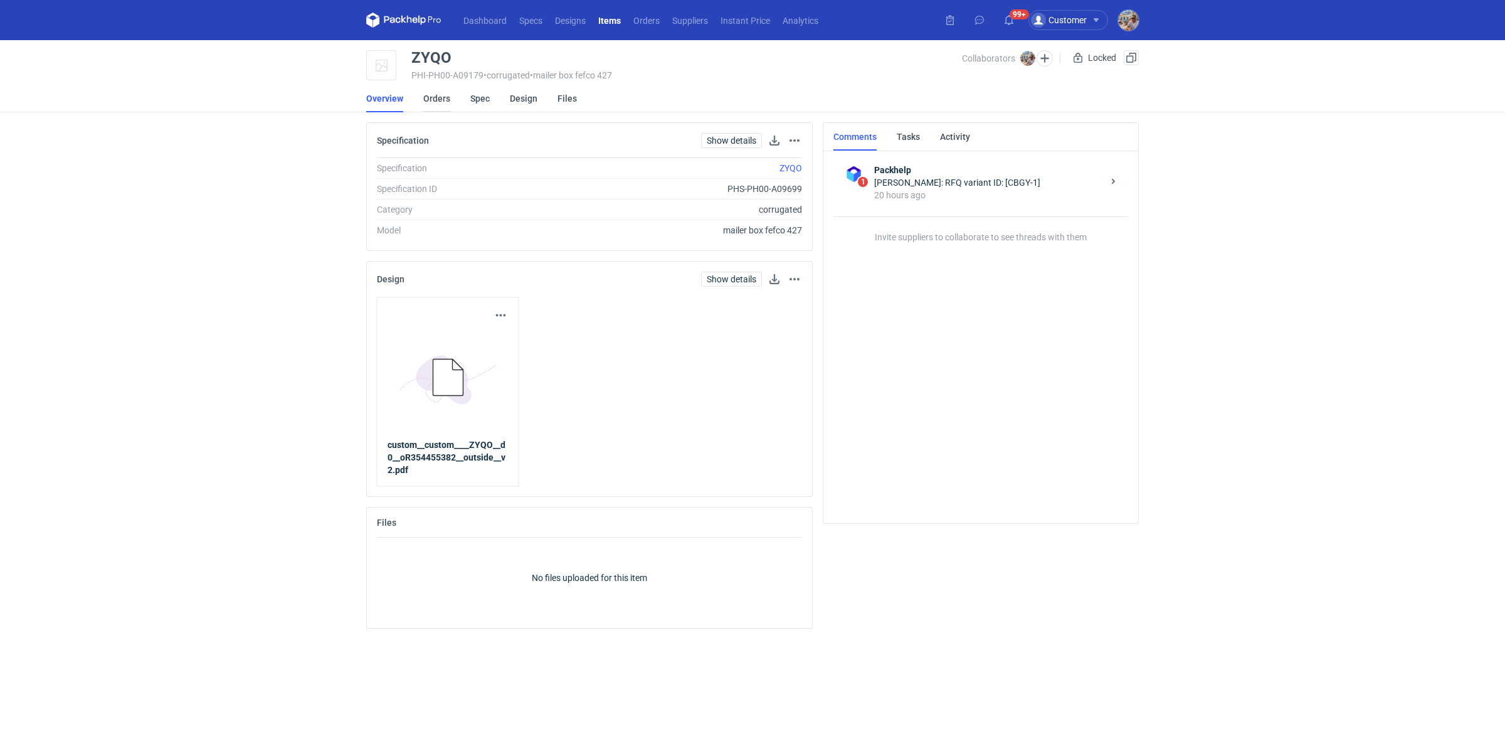
click at [446, 93] on link "Orders" at bounding box center [436, 99] width 27 height 28
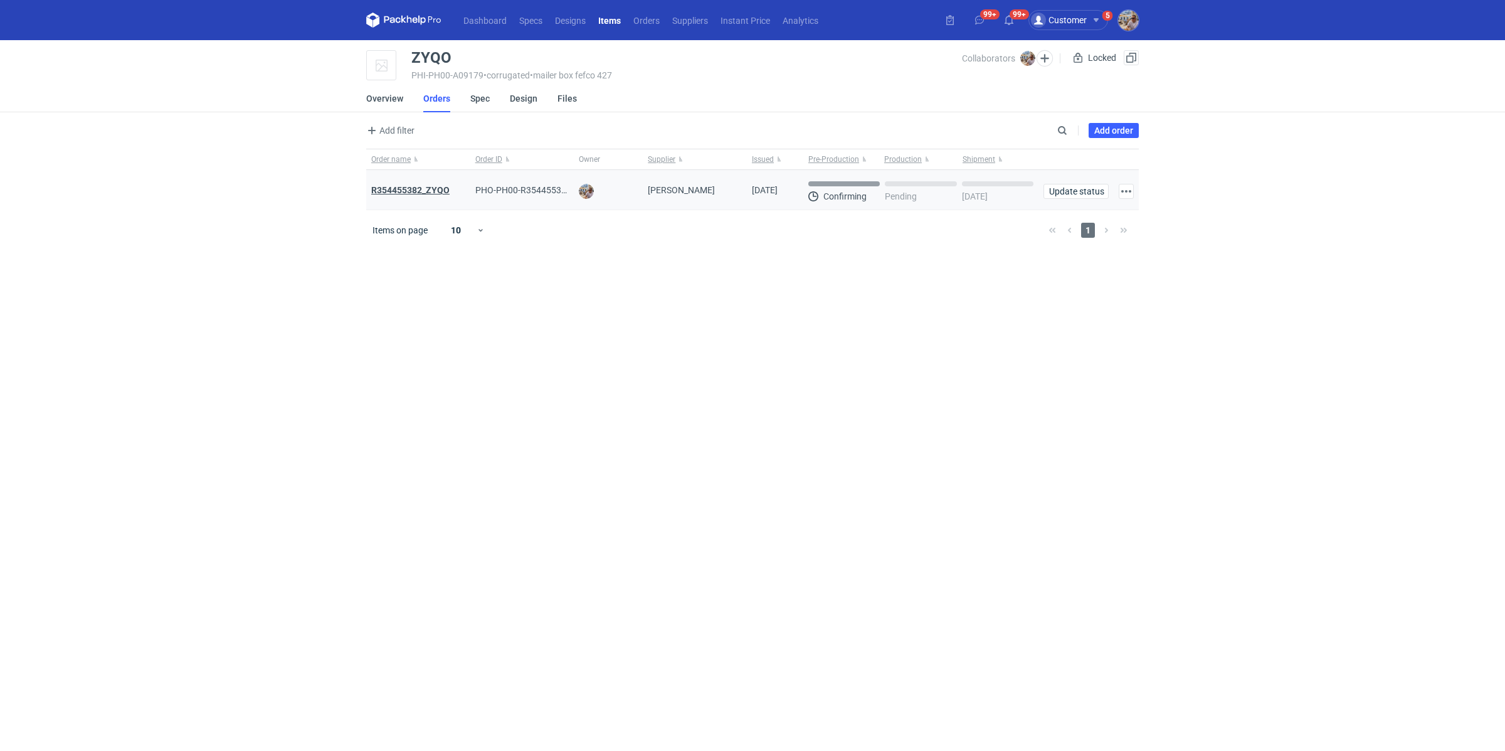
click at [414, 189] on strong "R354455382_ZYQO" at bounding box center [410, 190] width 78 height 10
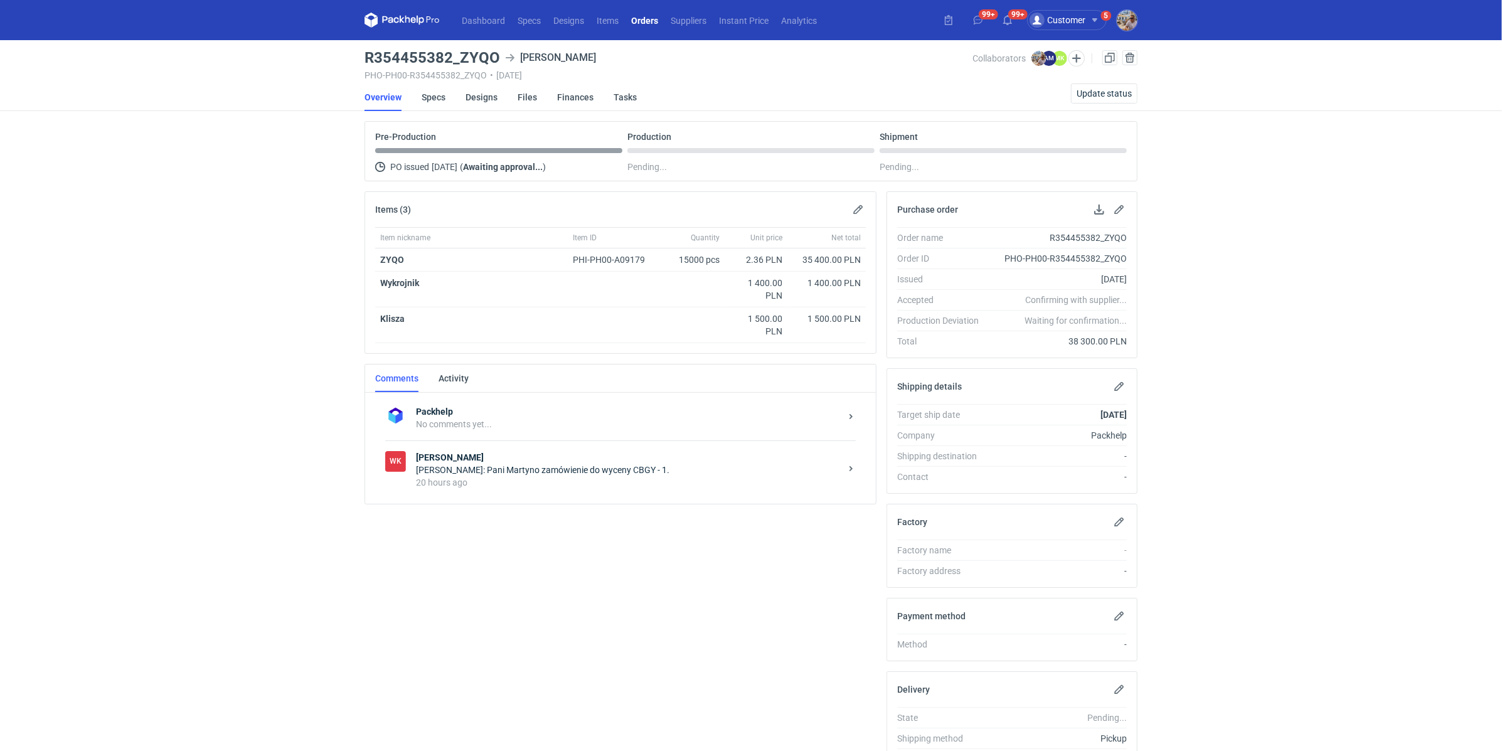
click at [554, 470] on div "Michał Palasek: Pani Martyno zamówienie do wyceny CBGY - 1." at bounding box center [628, 470] width 425 height 13
click at [470, 580] on textarea "Comment message" at bounding box center [633, 582] width 464 height 35
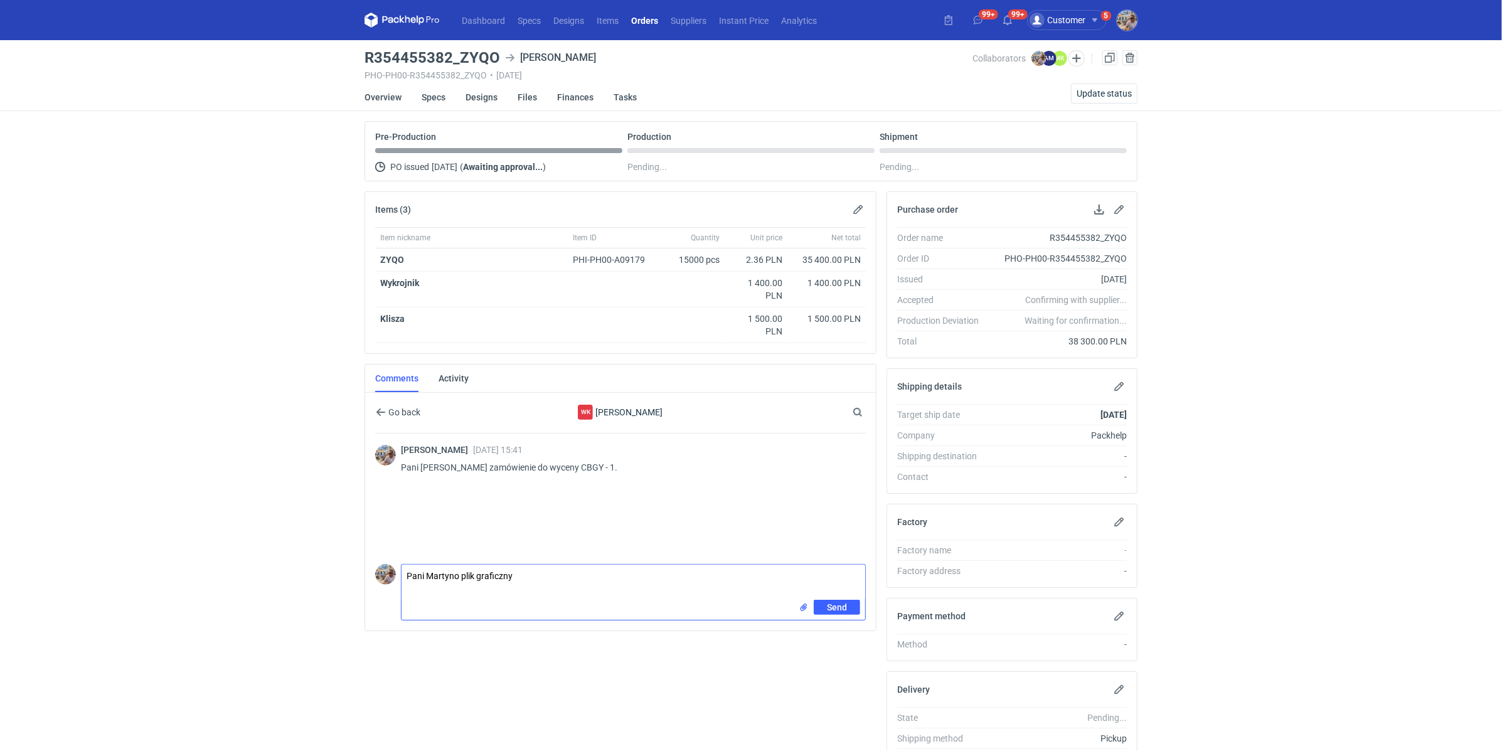
type textarea "Pani Martyno plik graficzny"
click at [807, 602] on input "file" at bounding box center [803, 607] width 10 height 13
click at [837, 631] on span "Send" at bounding box center [837, 634] width 20 height 9
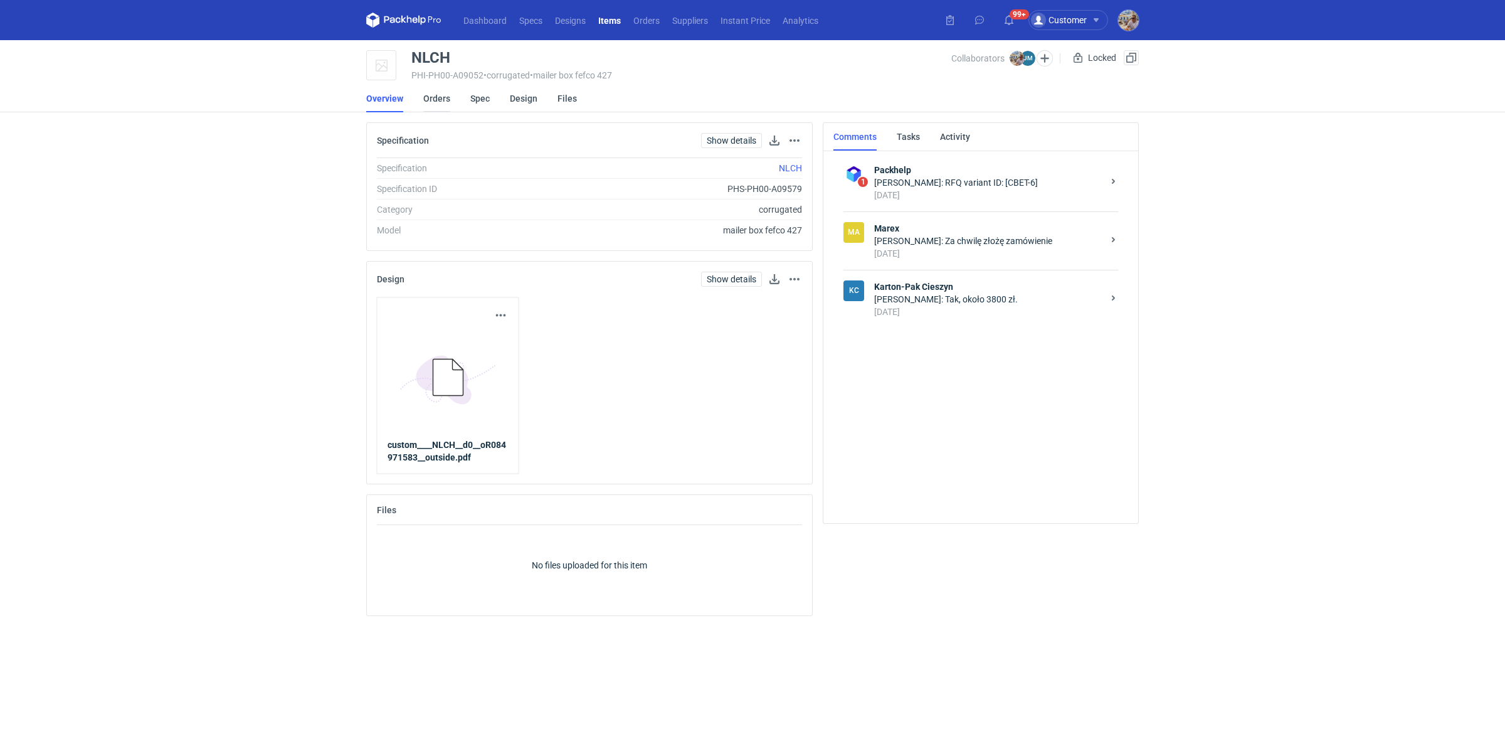
click at [432, 100] on link "Orders" at bounding box center [436, 99] width 27 height 28
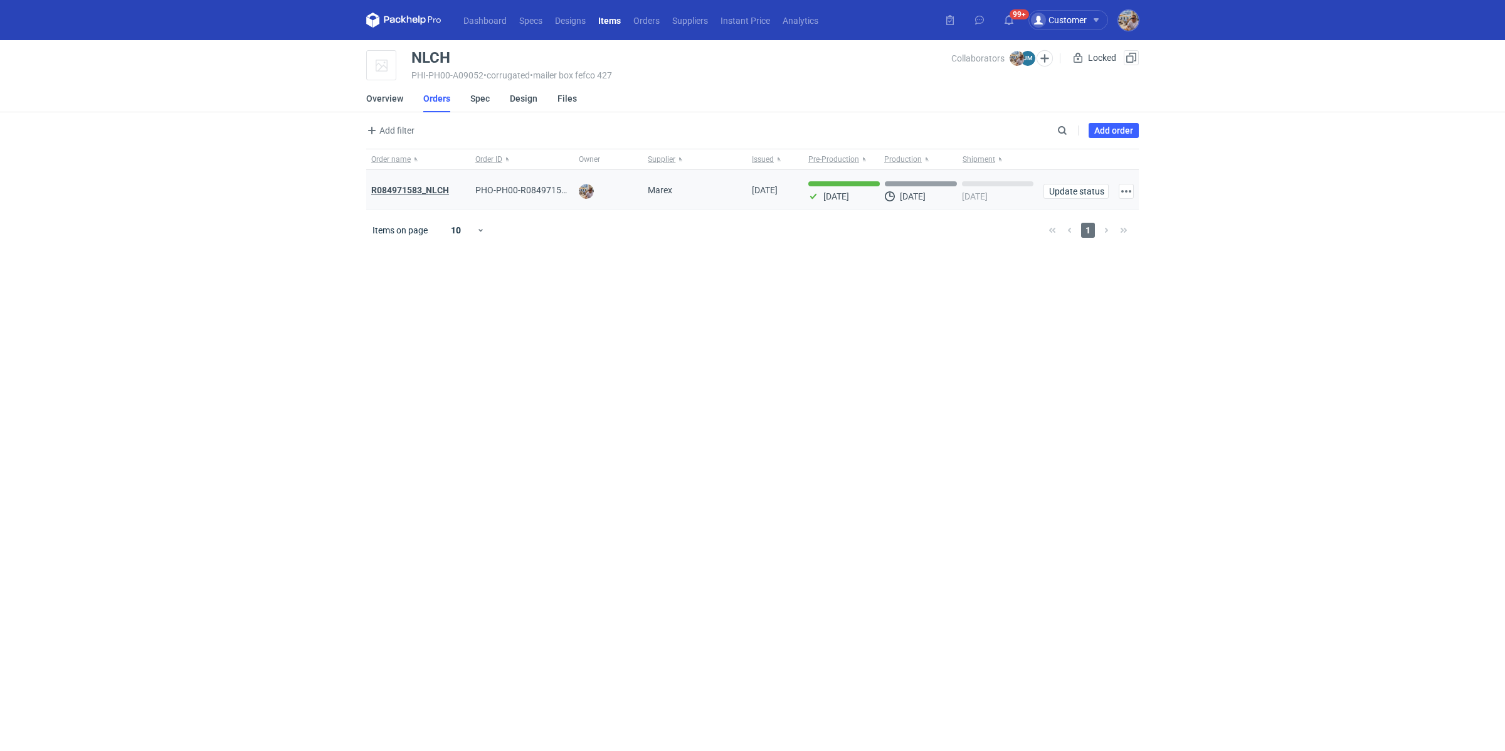
click at [419, 188] on strong "R084971583_NLCH" at bounding box center [410, 190] width 78 height 10
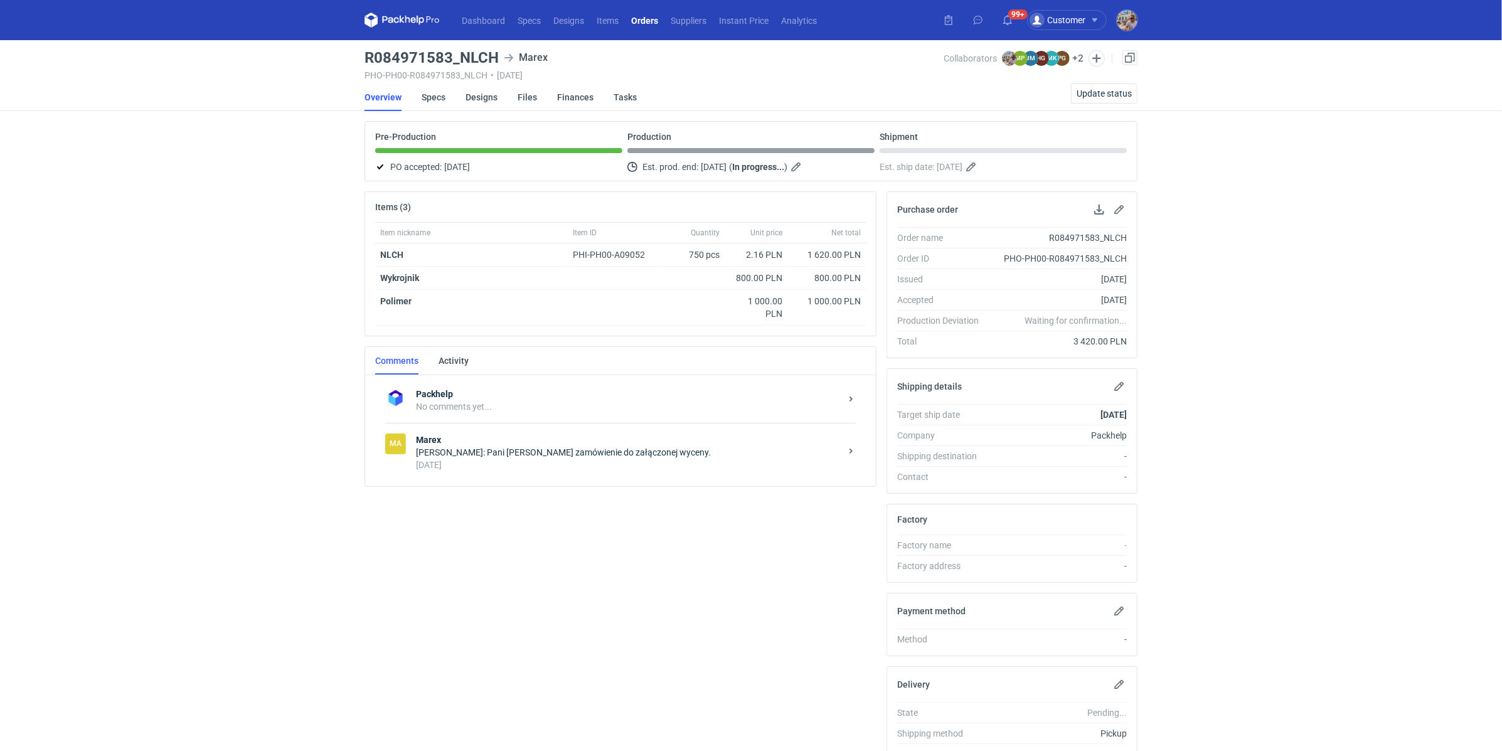
click at [475, 462] on div "[DATE]" at bounding box center [628, 465] width 425 height 13
click at [436, 559] on textarea "Comment message" at bounding box center [633, 564] width 464 height 35
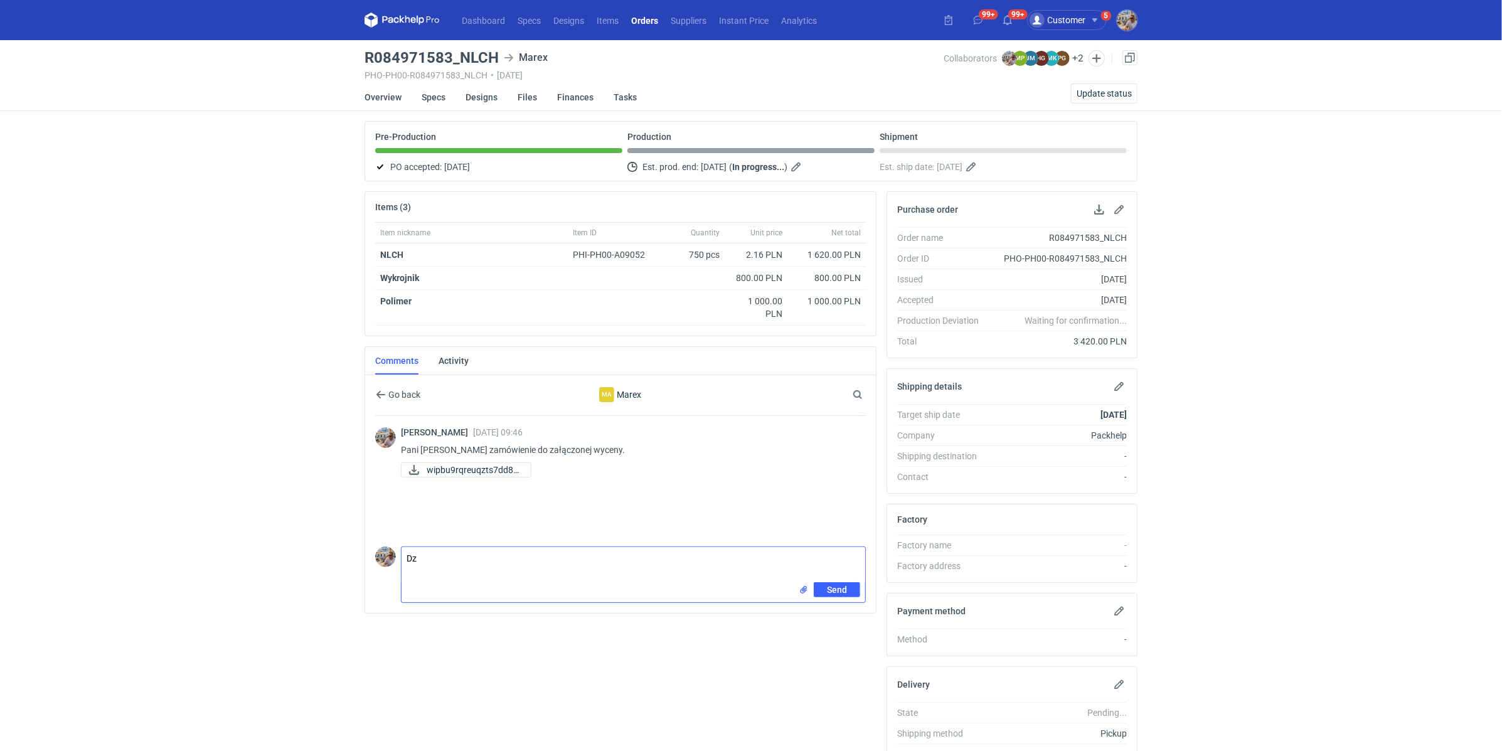
type textarea "D"
type textarea "Pani [PERSON_NAME] czy jest szansa, że produkcja zakończy się wcześniej niż 16/…"
